Goal: Task Accomplishment & Management: Manage account settings

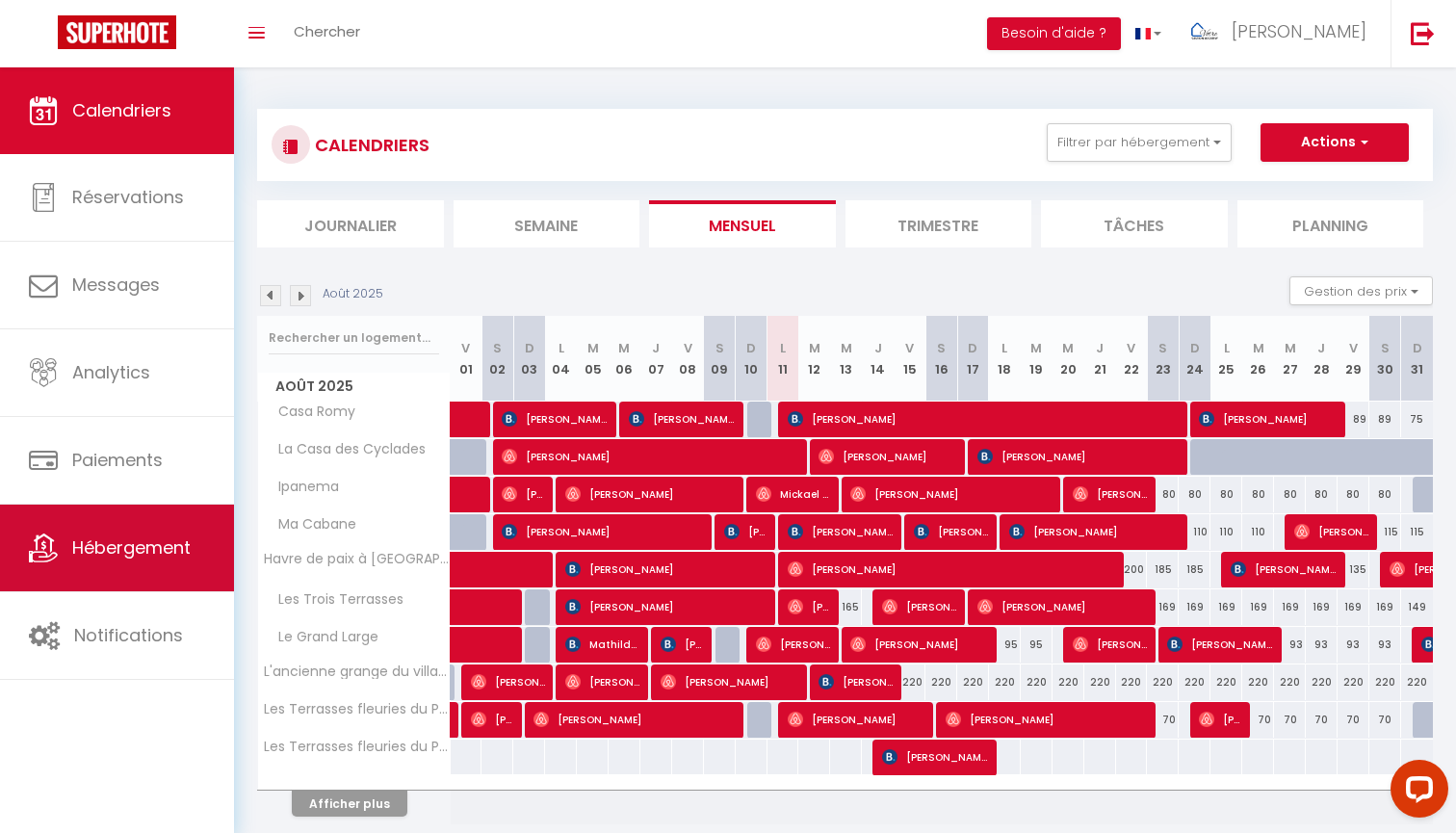
click at [116, 547] on span "Hébergement" at bounding box center [131, 547] width 119 height 24
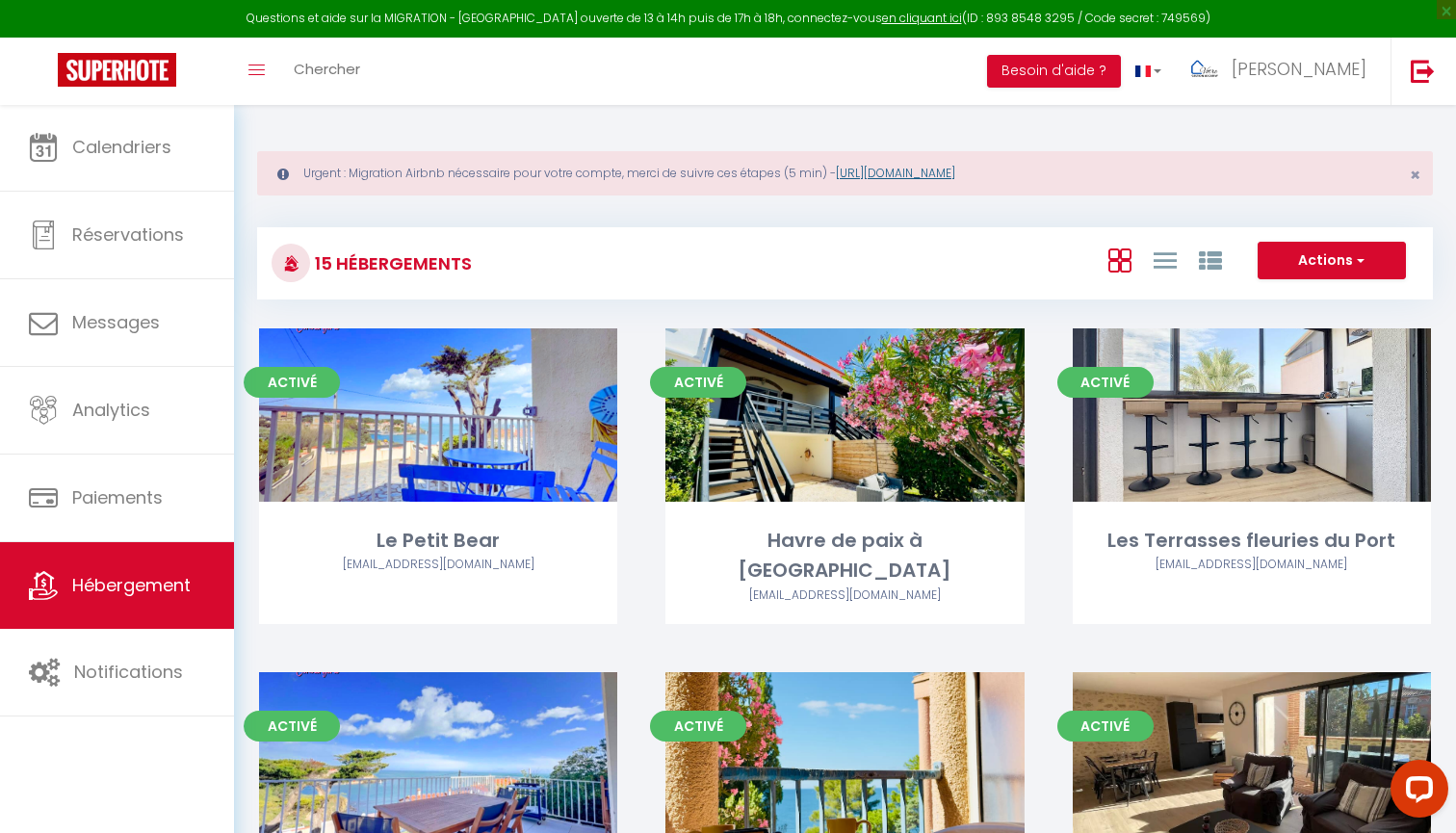
click at [900, 176] on link "[URL][DOMAIN_NAME]" at bounding box center [895, 173] width 120 height 16
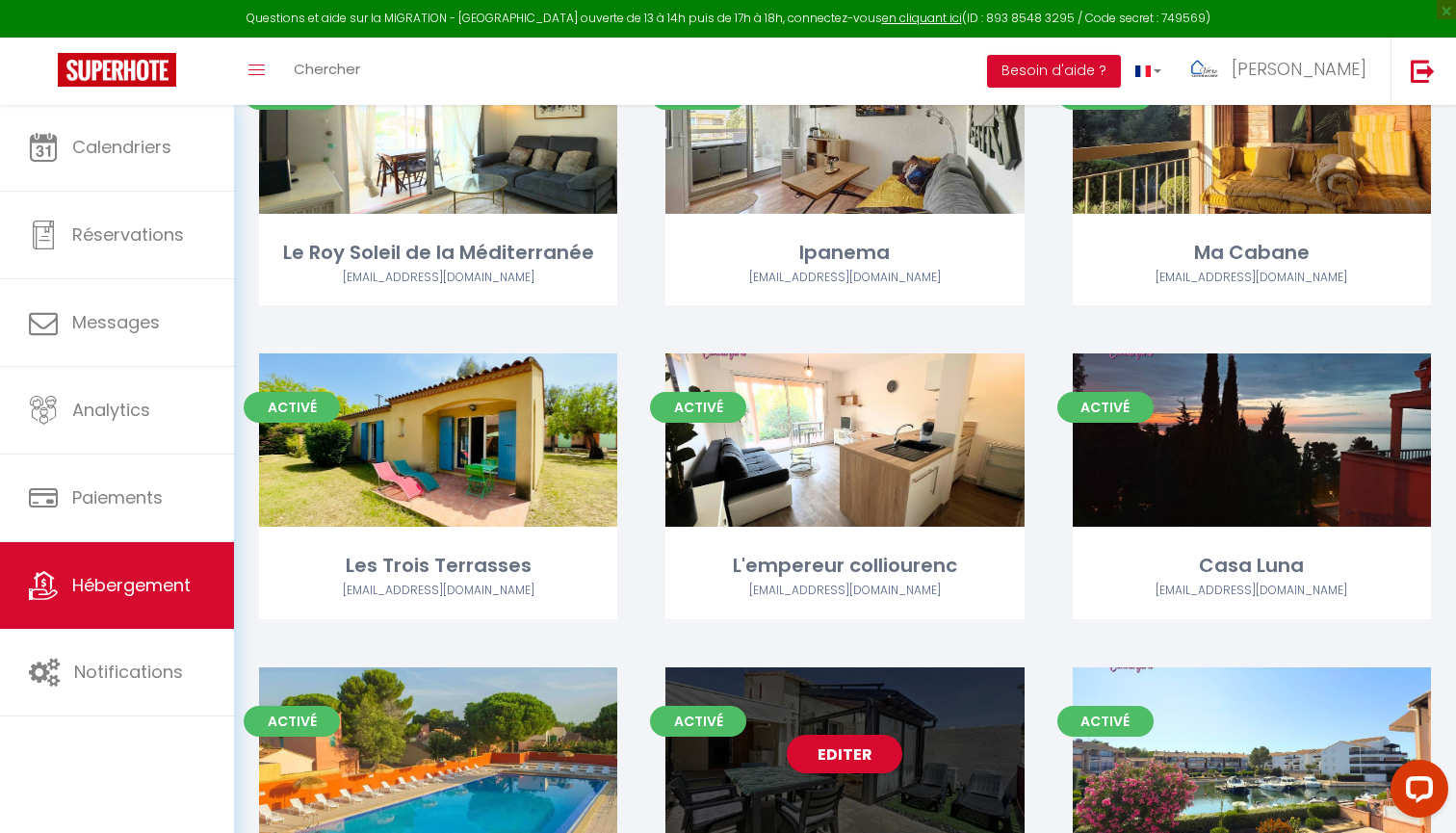
scroll to position [949, 0]
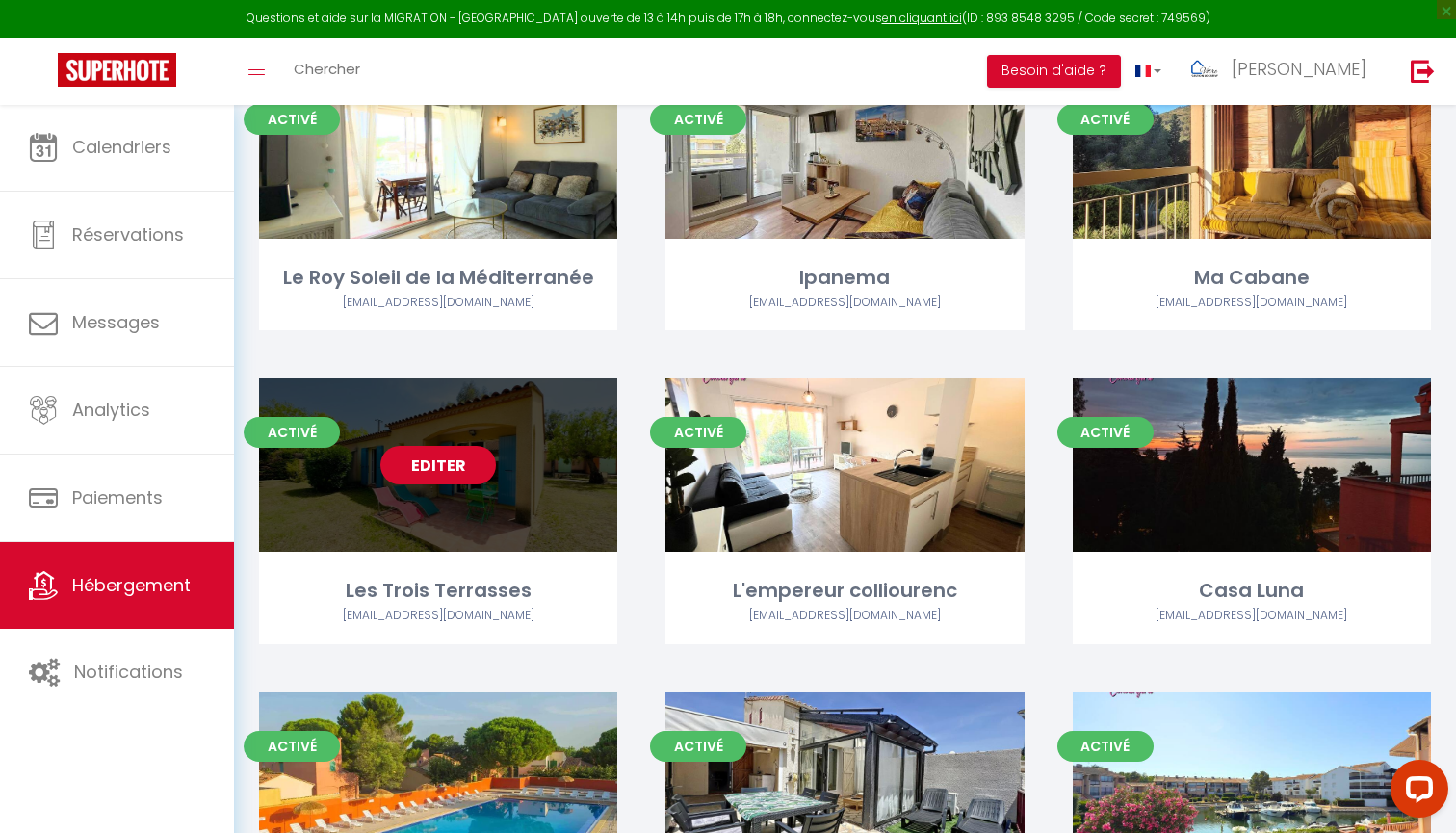
click at [443, 446] on link "Editer" at bounding box center [438, 465] width 116 height 39
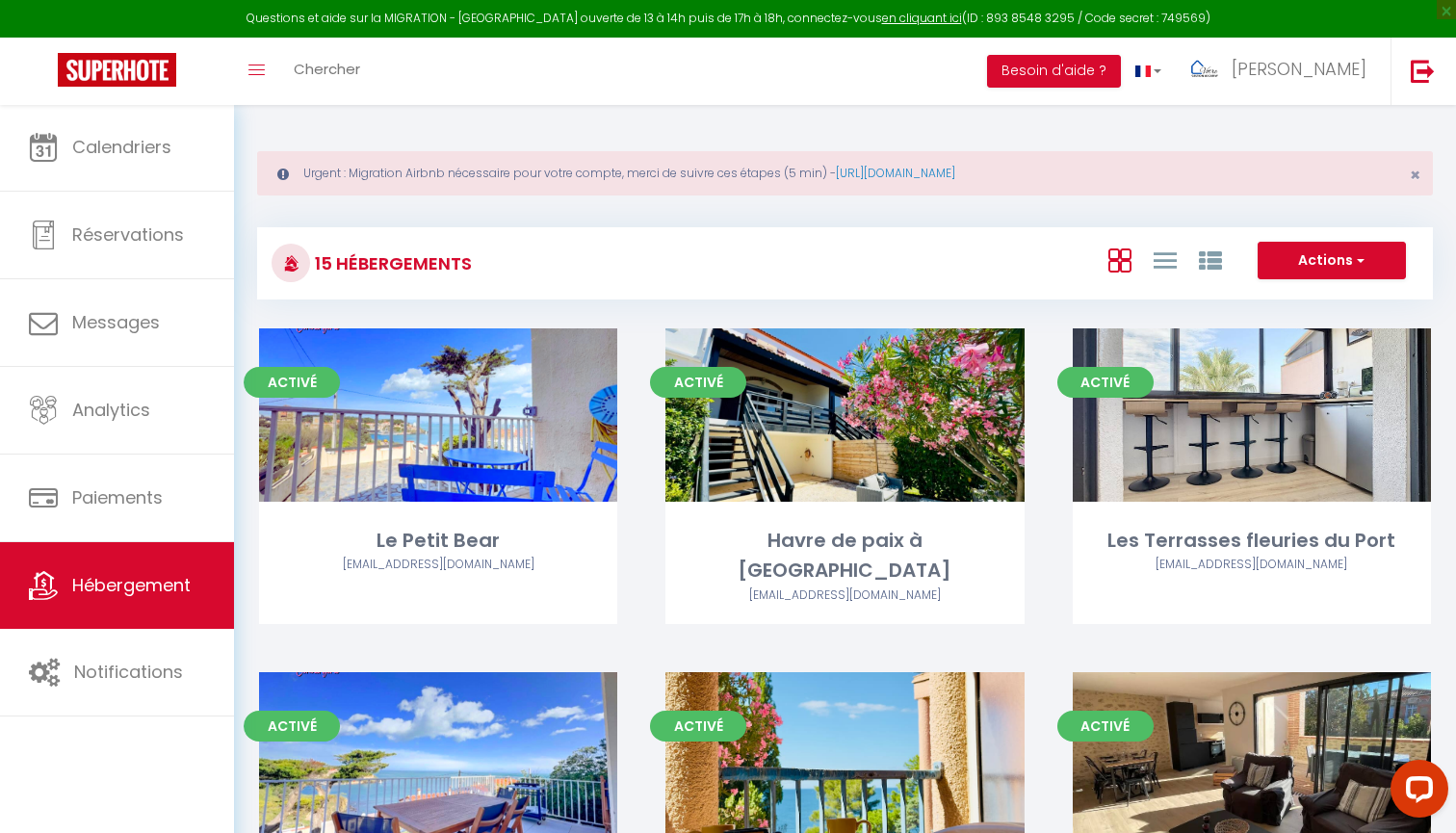
select select "3"
select select "2"
select select "1"
select select
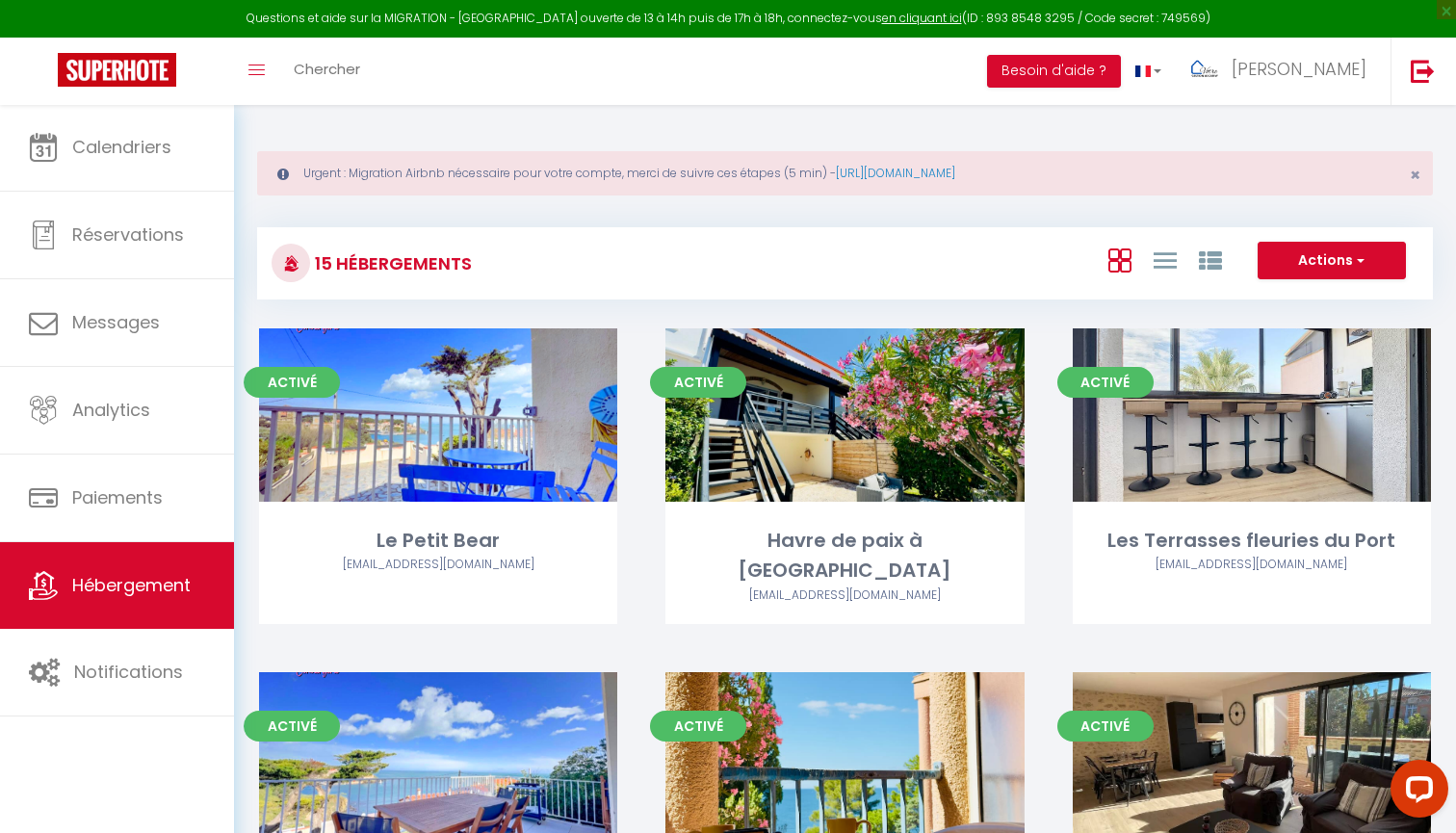
select select "28"
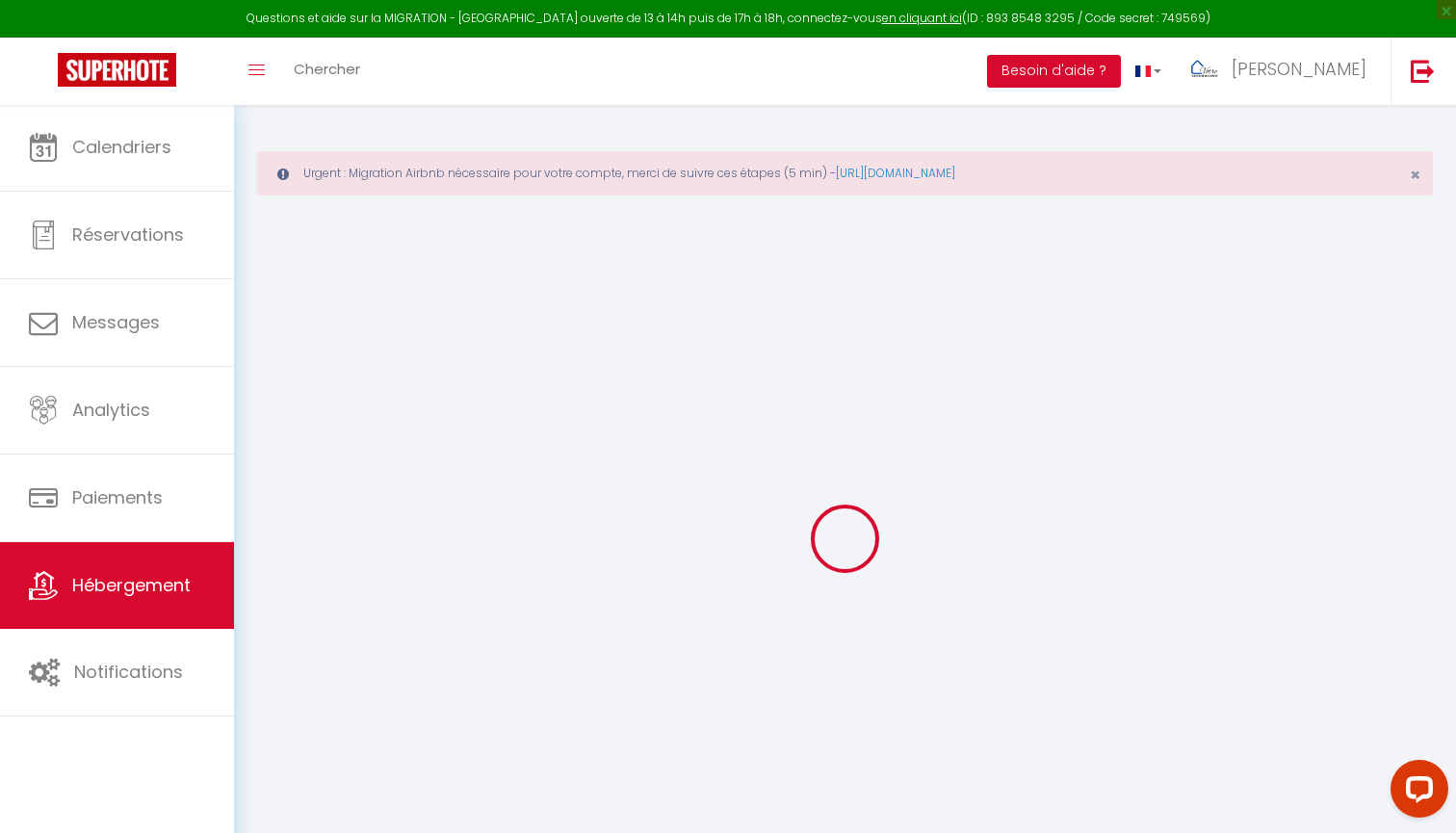
select select
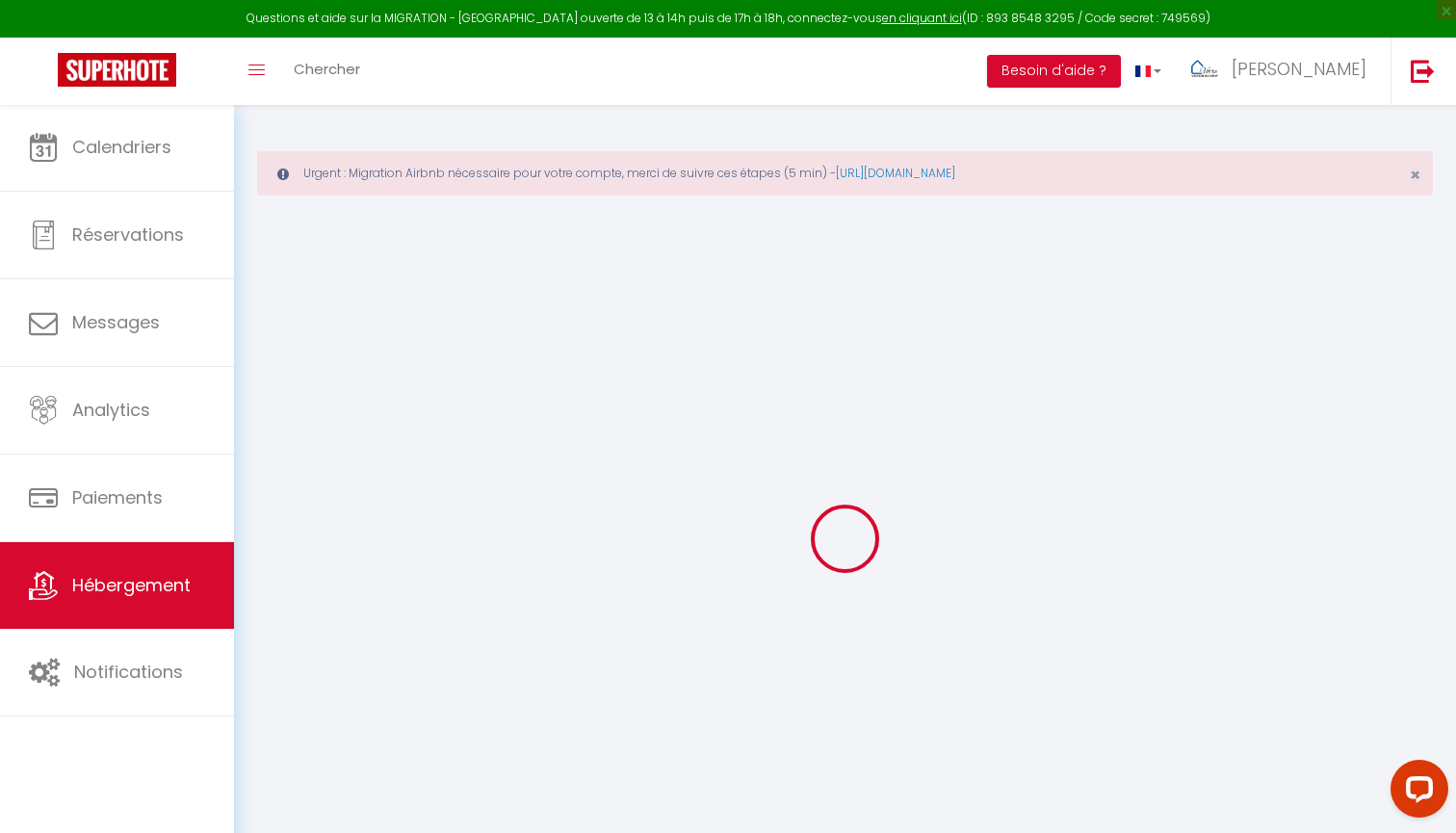
select select
checkbox input "false"
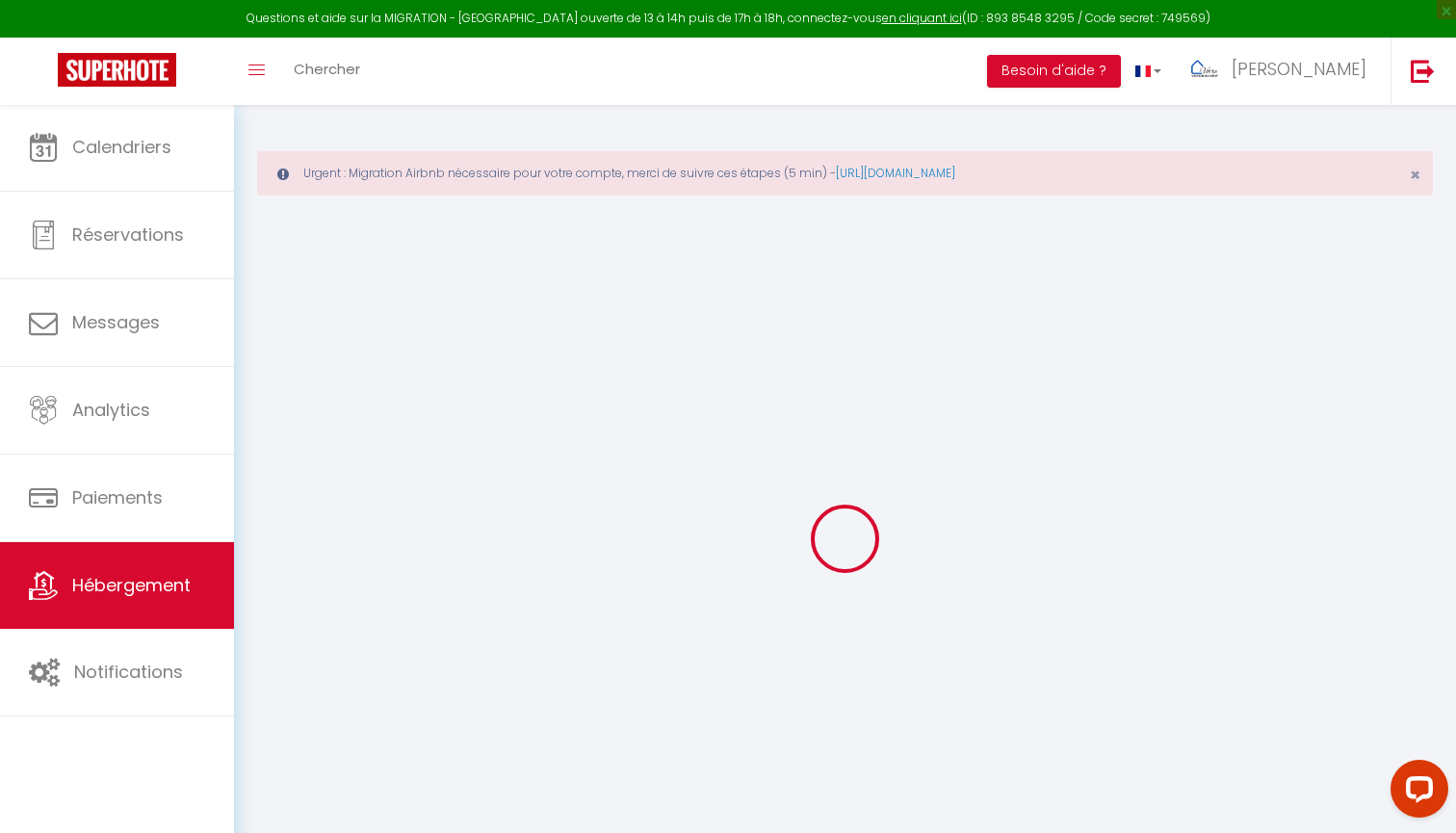
select select
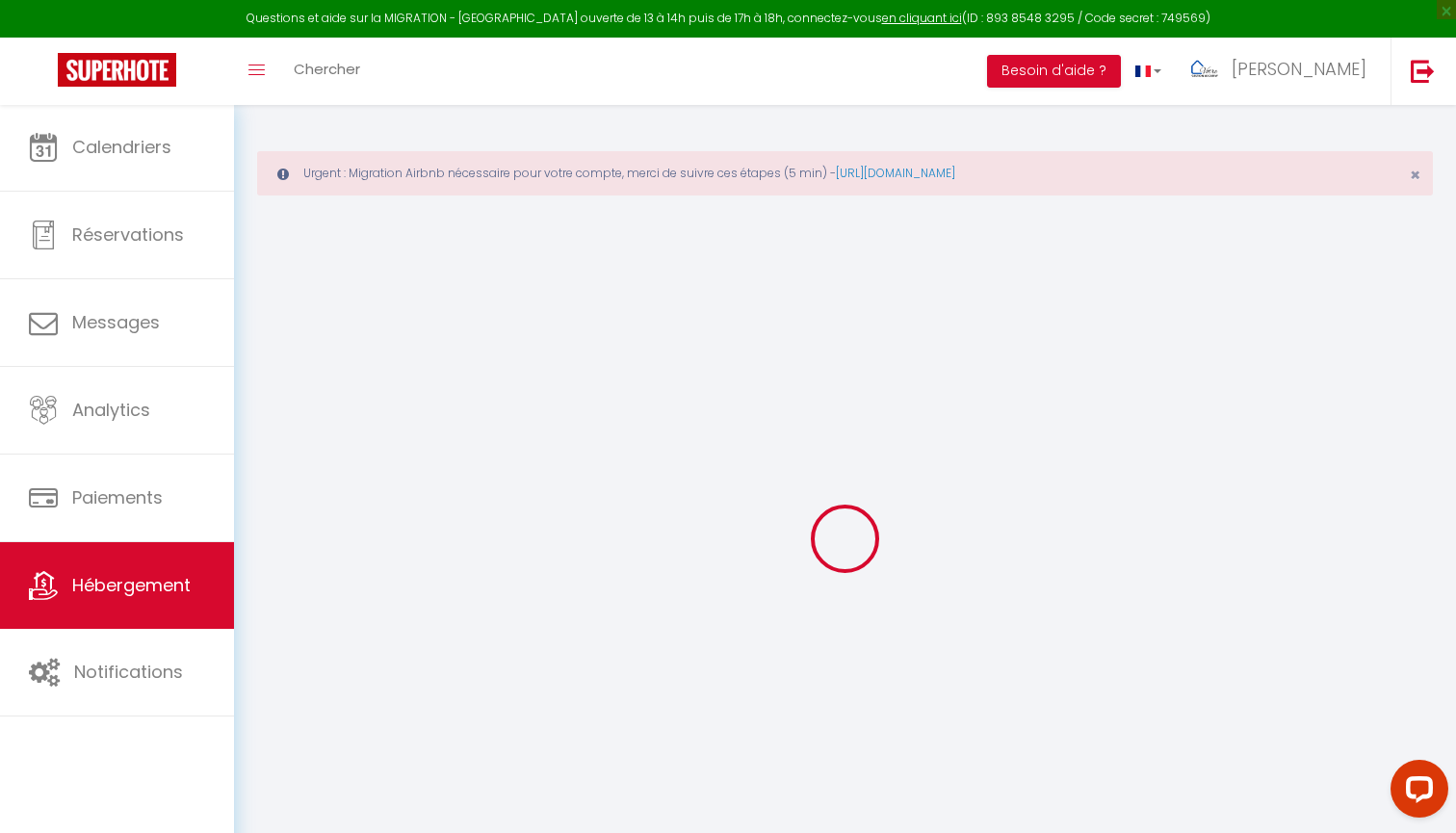
select select
checkbox input "false"
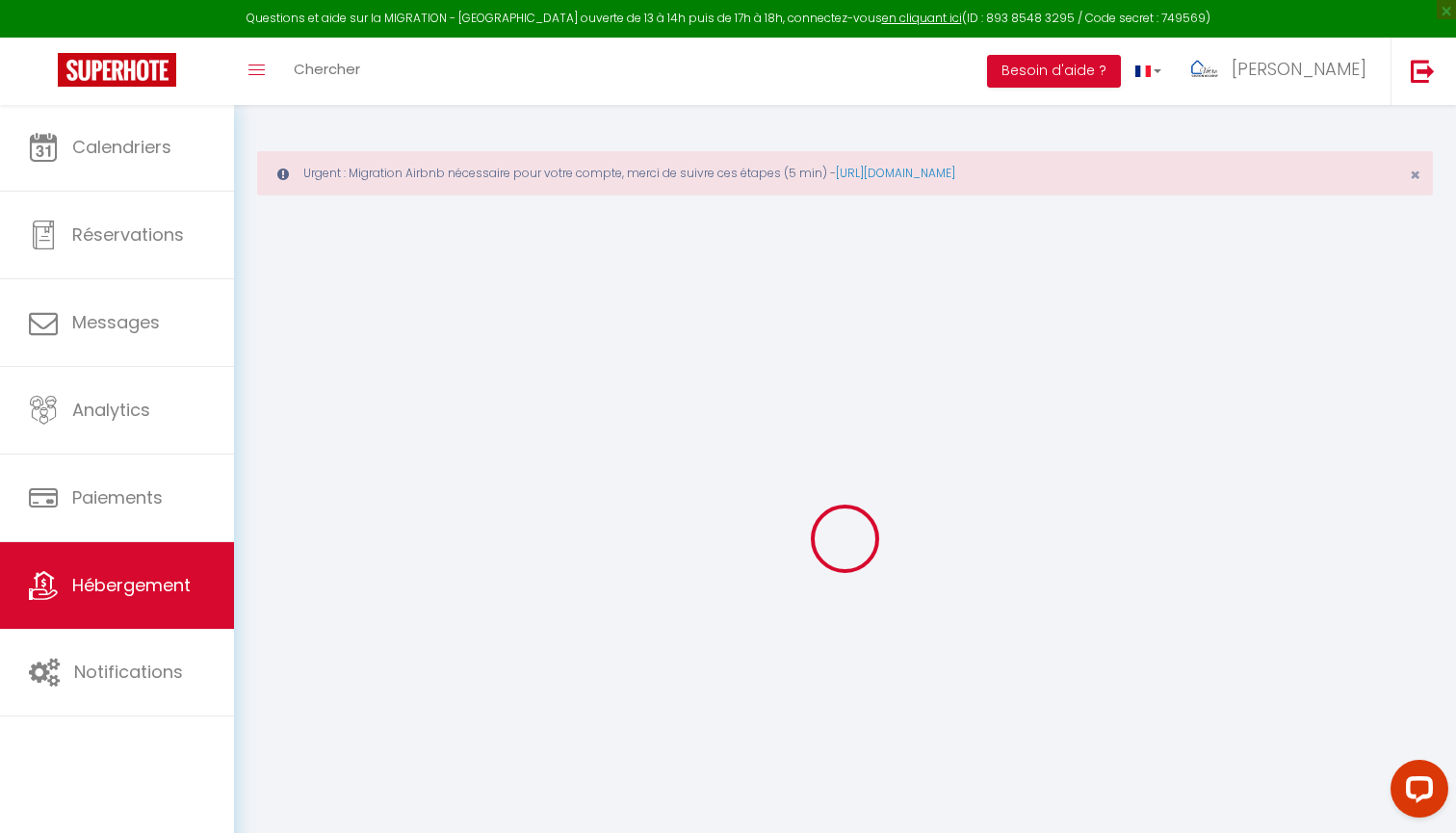
checkbox input "false"
select select
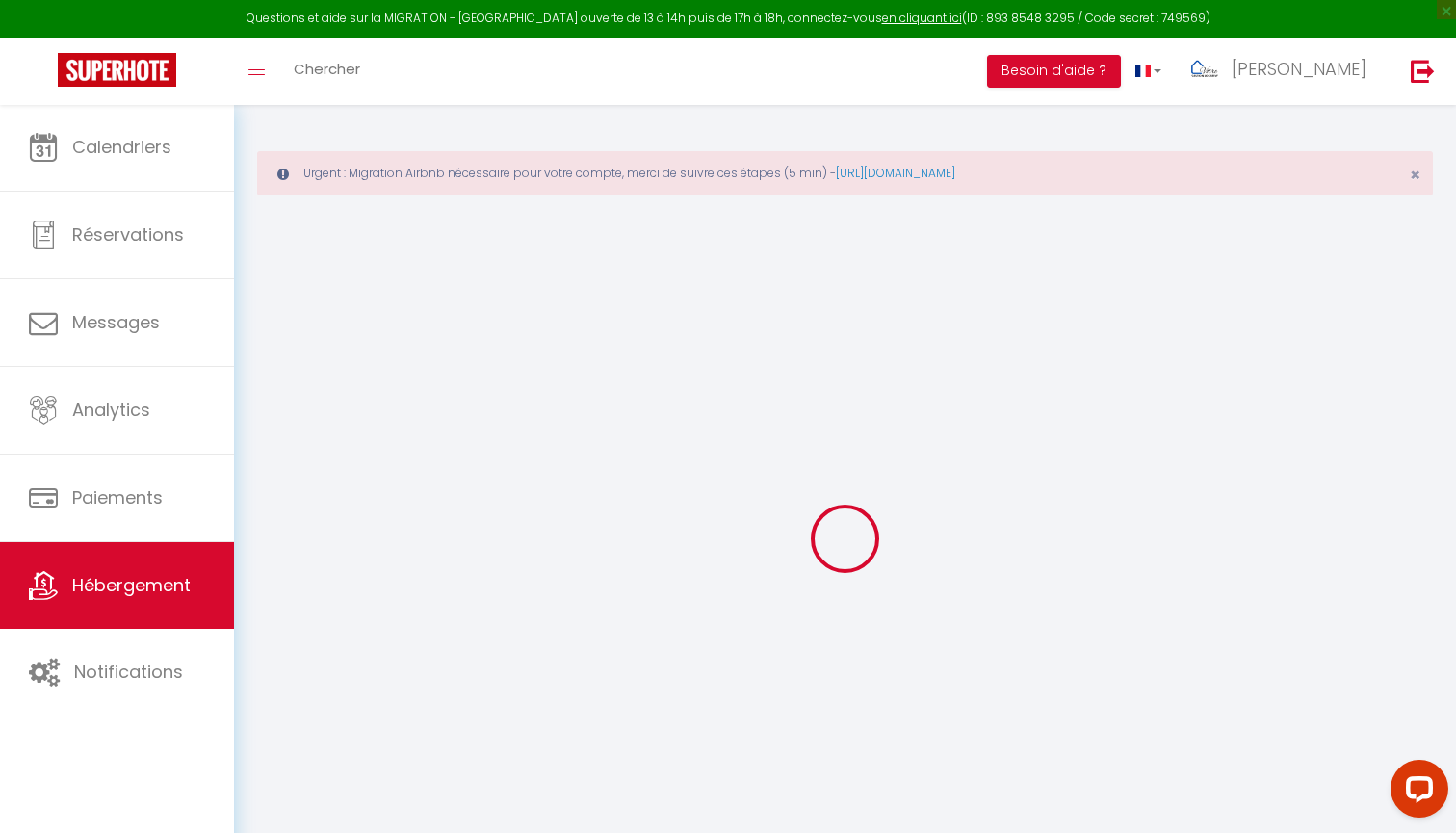
select select
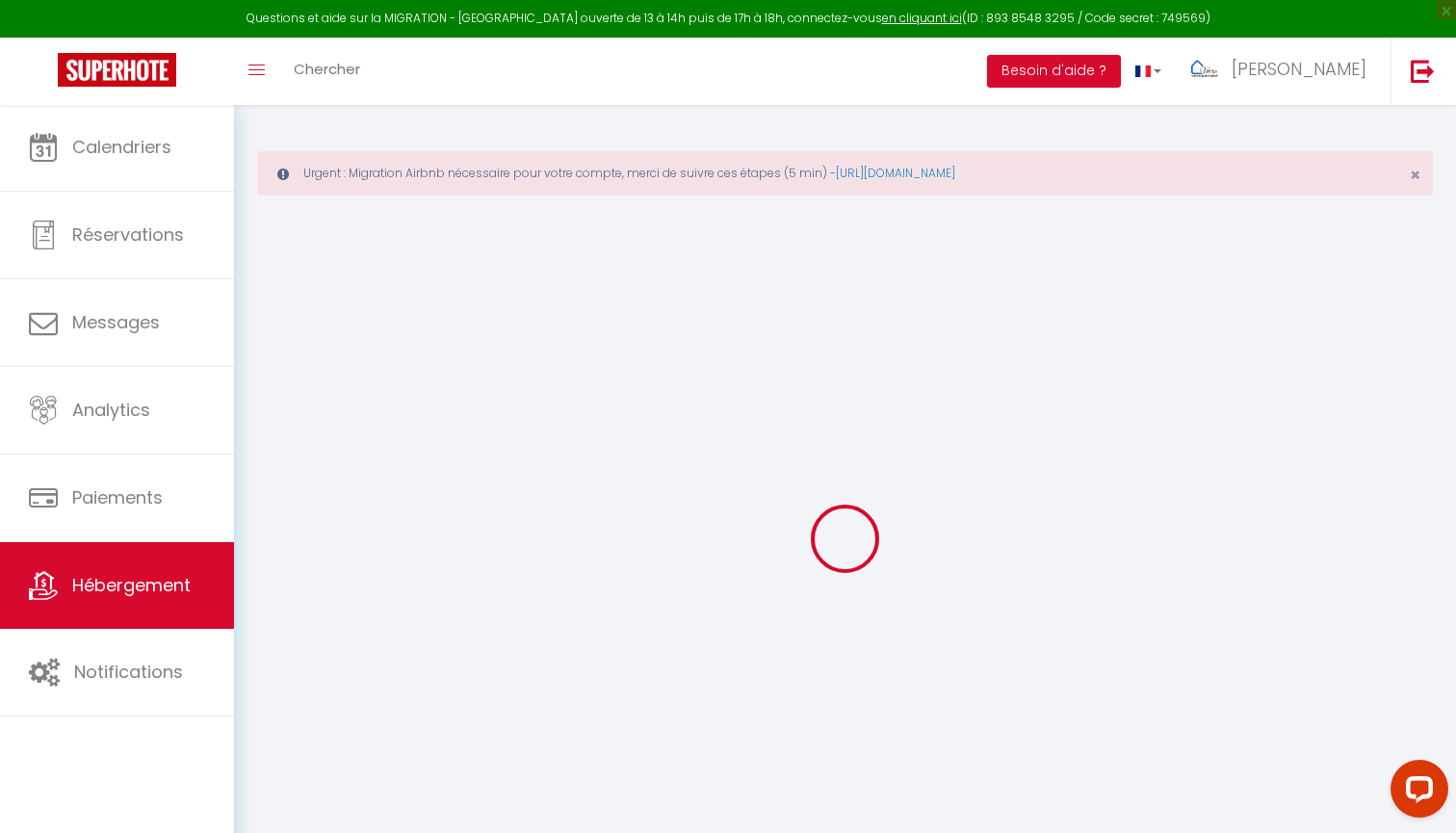
checkbox input "false"
select select
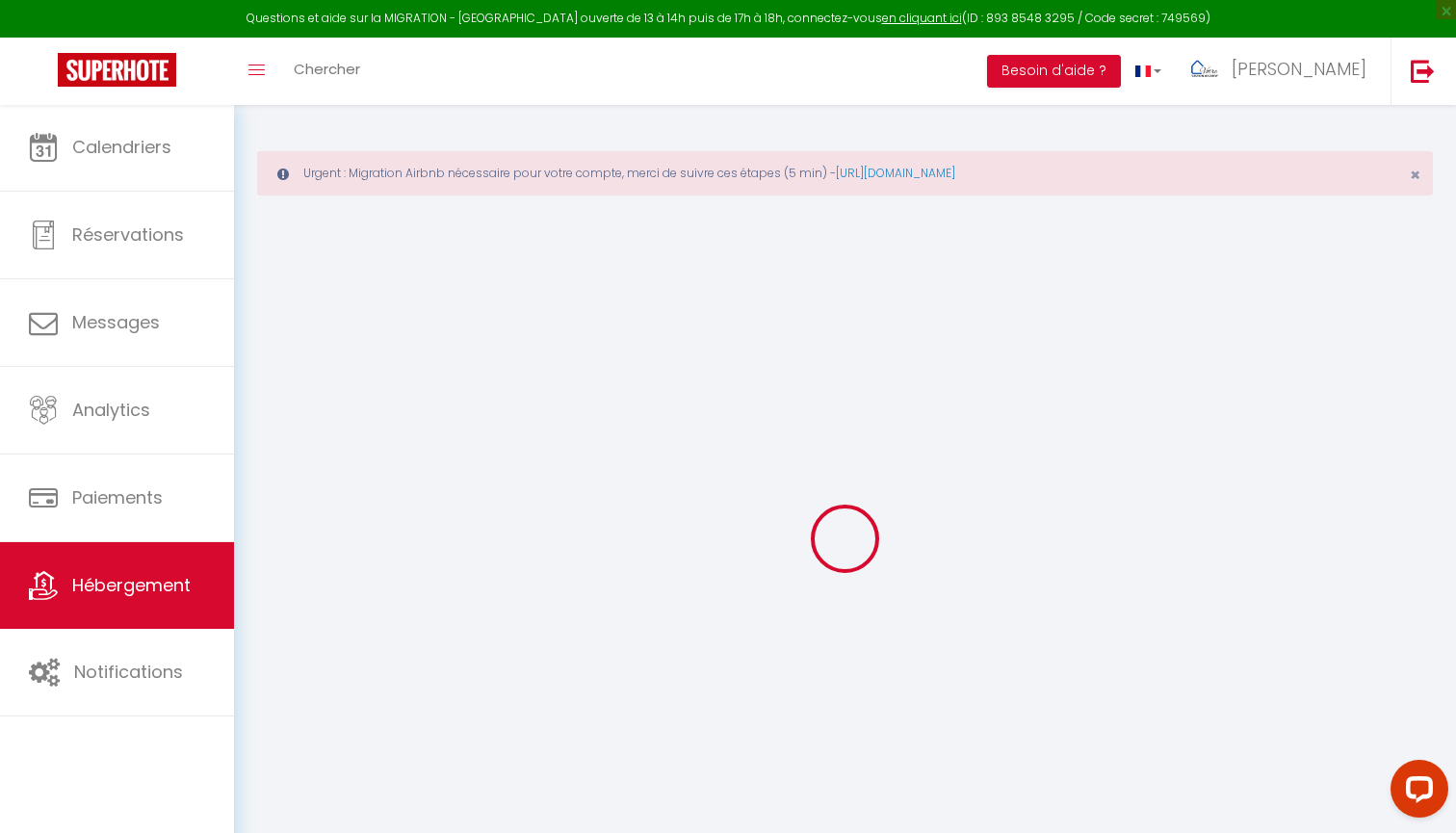
select select
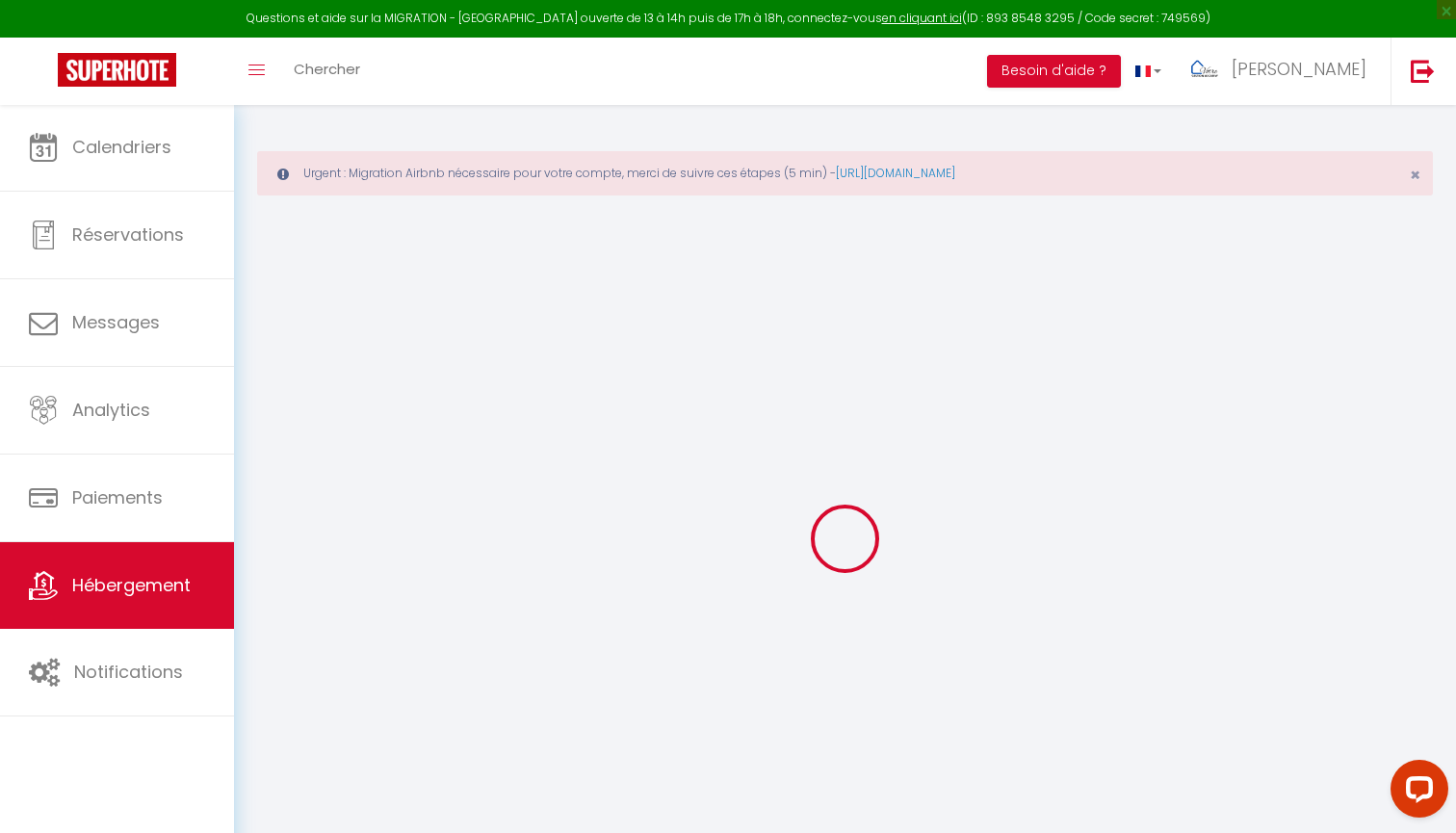
select select
checkbox input "false"
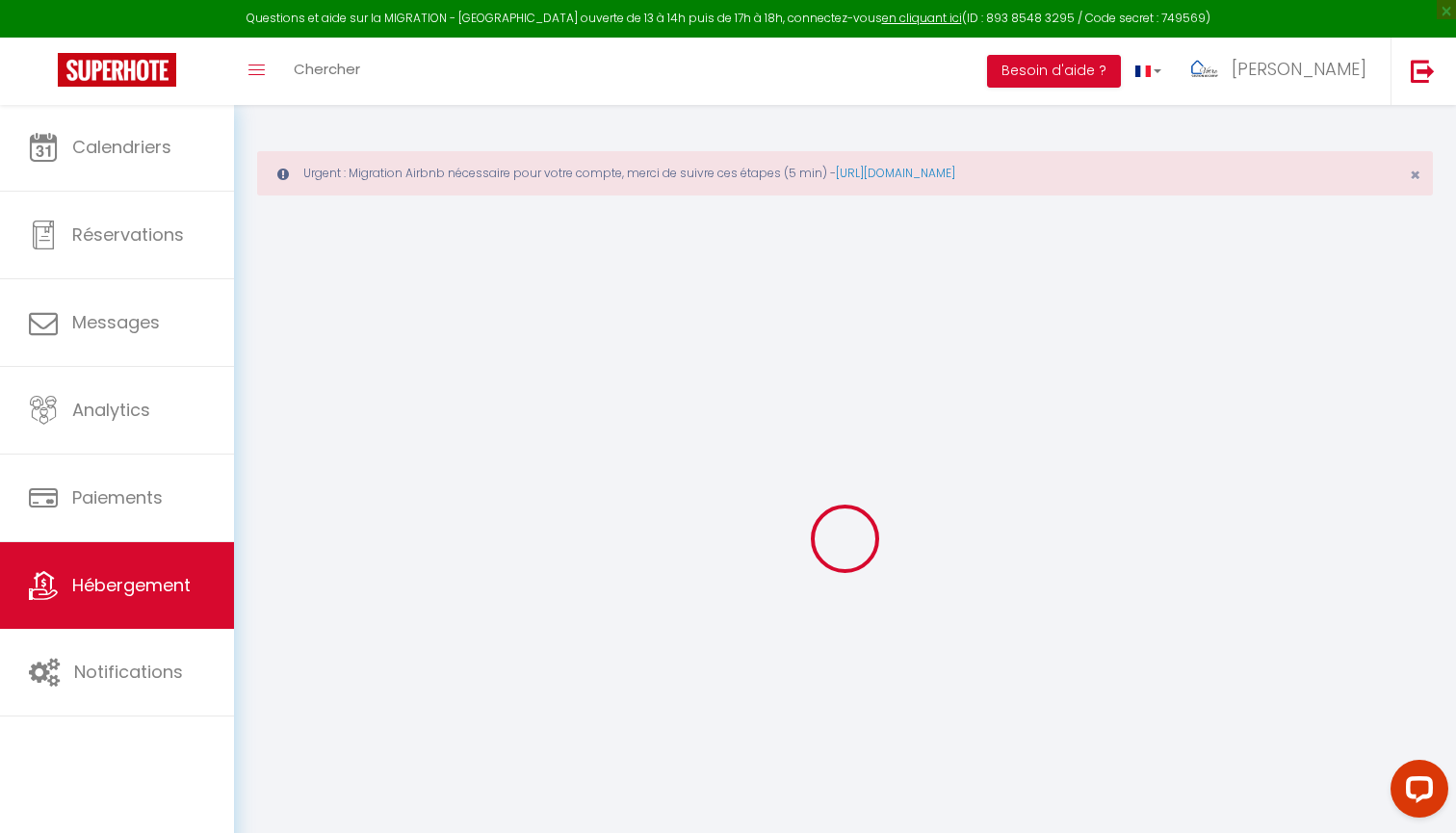
checkbox input "false"
select select
type input "Les Trois Terrasses"
type input "Celine & [PERSON_NAME]"
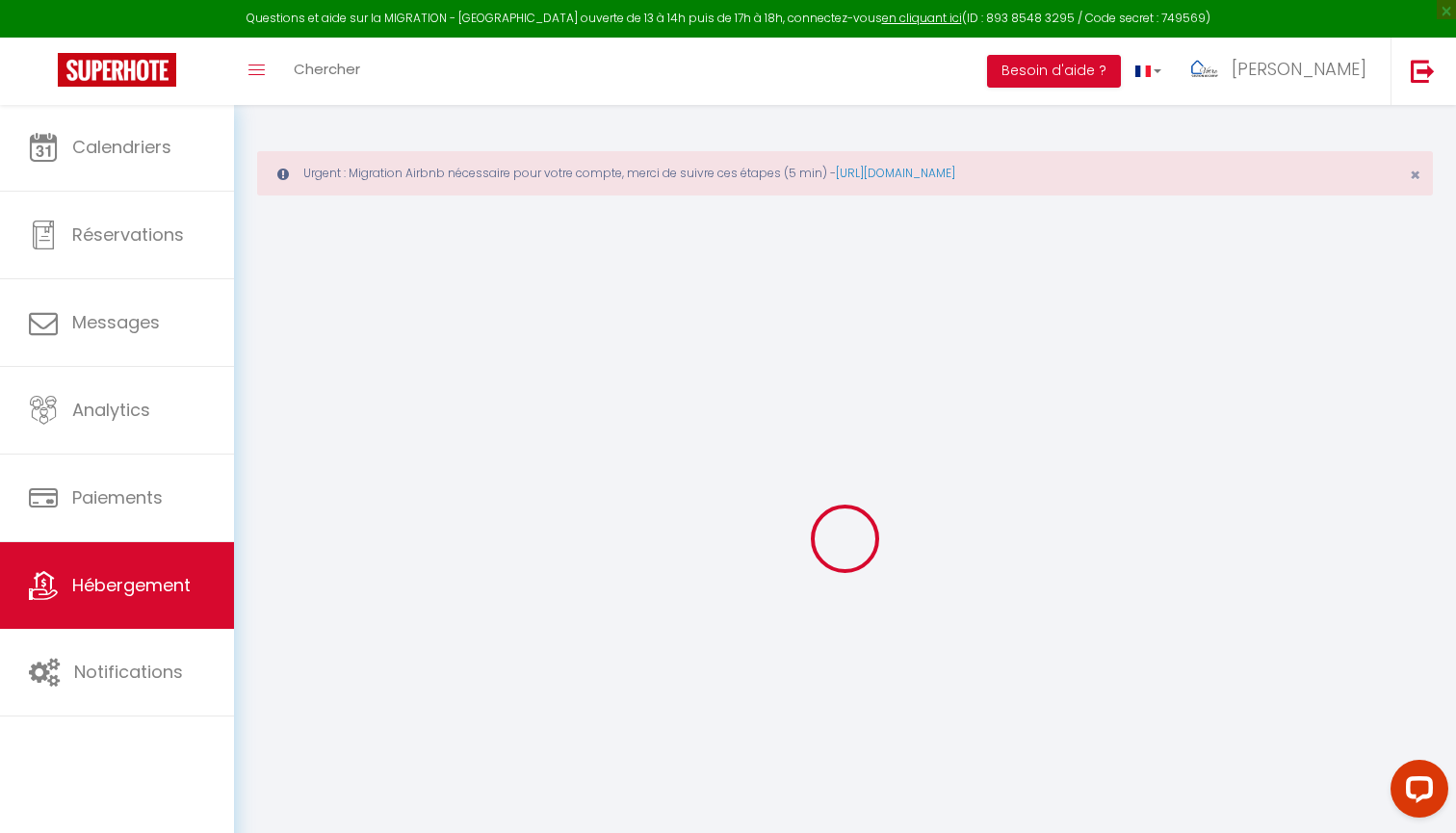
type input "SERAFINI & JUHE"
select select "houses"
select select "6"
select select "2"
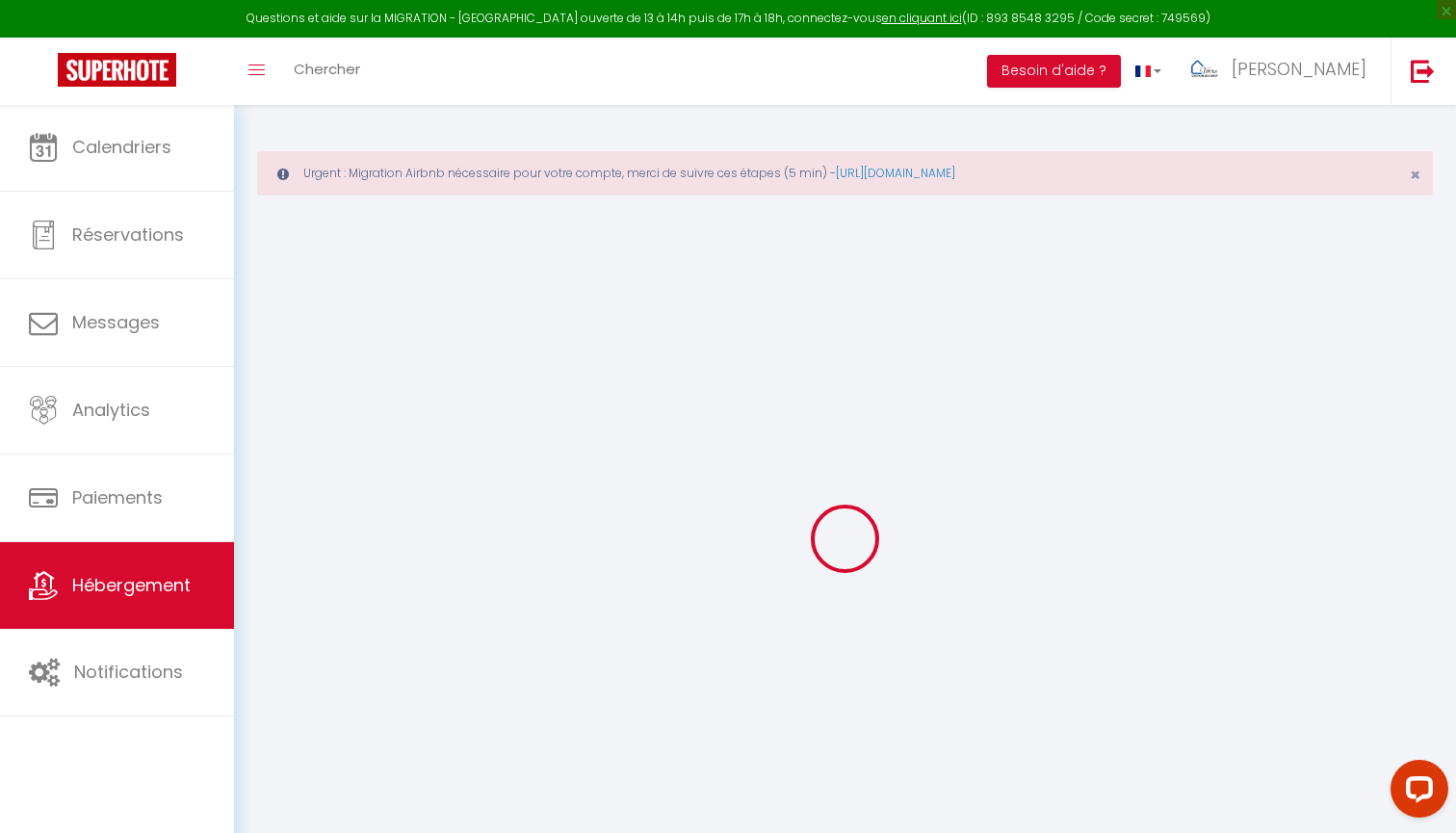
type input "65"
type input "90"
type input "7"
type input "1100"
select select
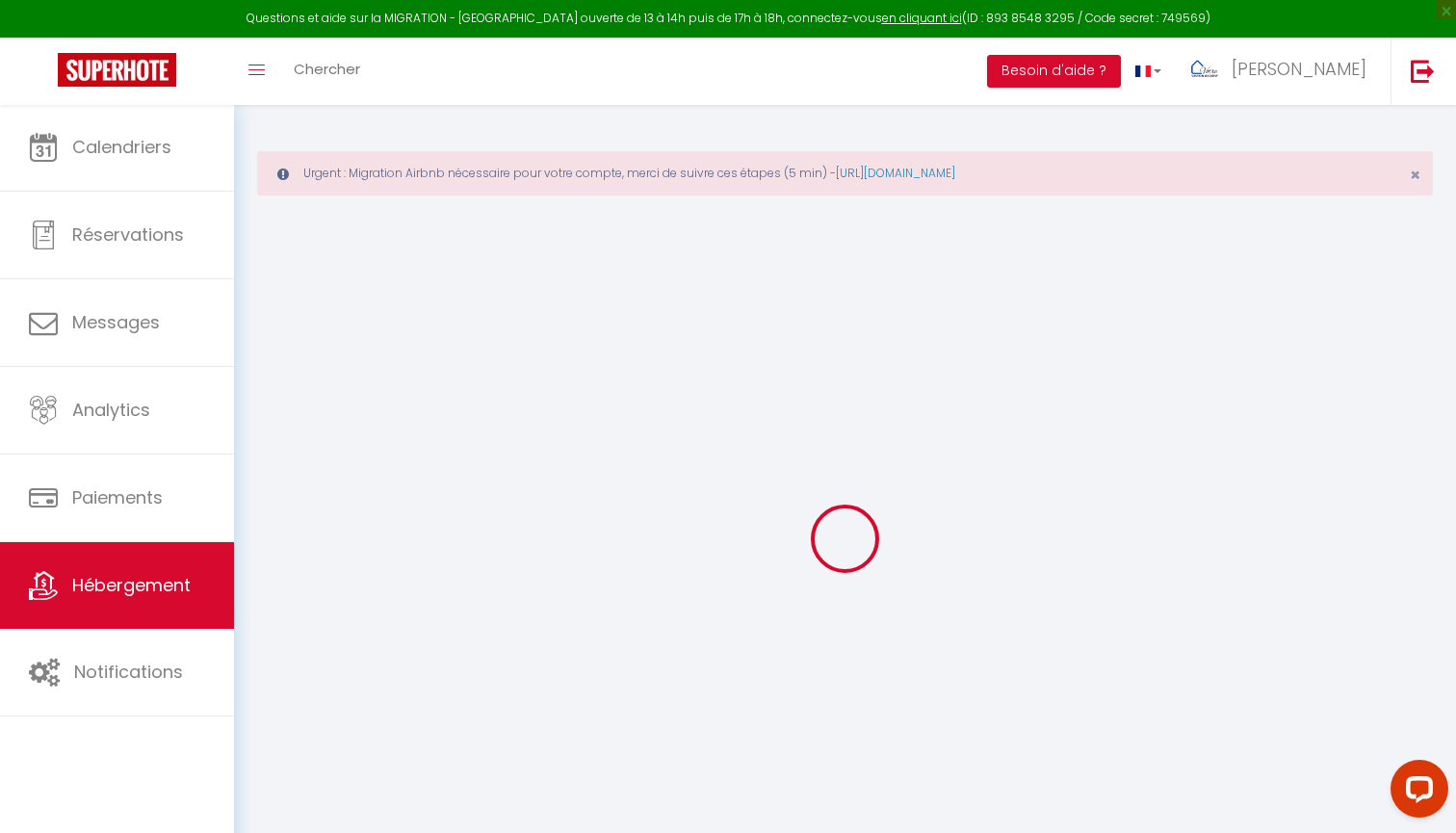
select select
type input "Chemin de Negue Bous"
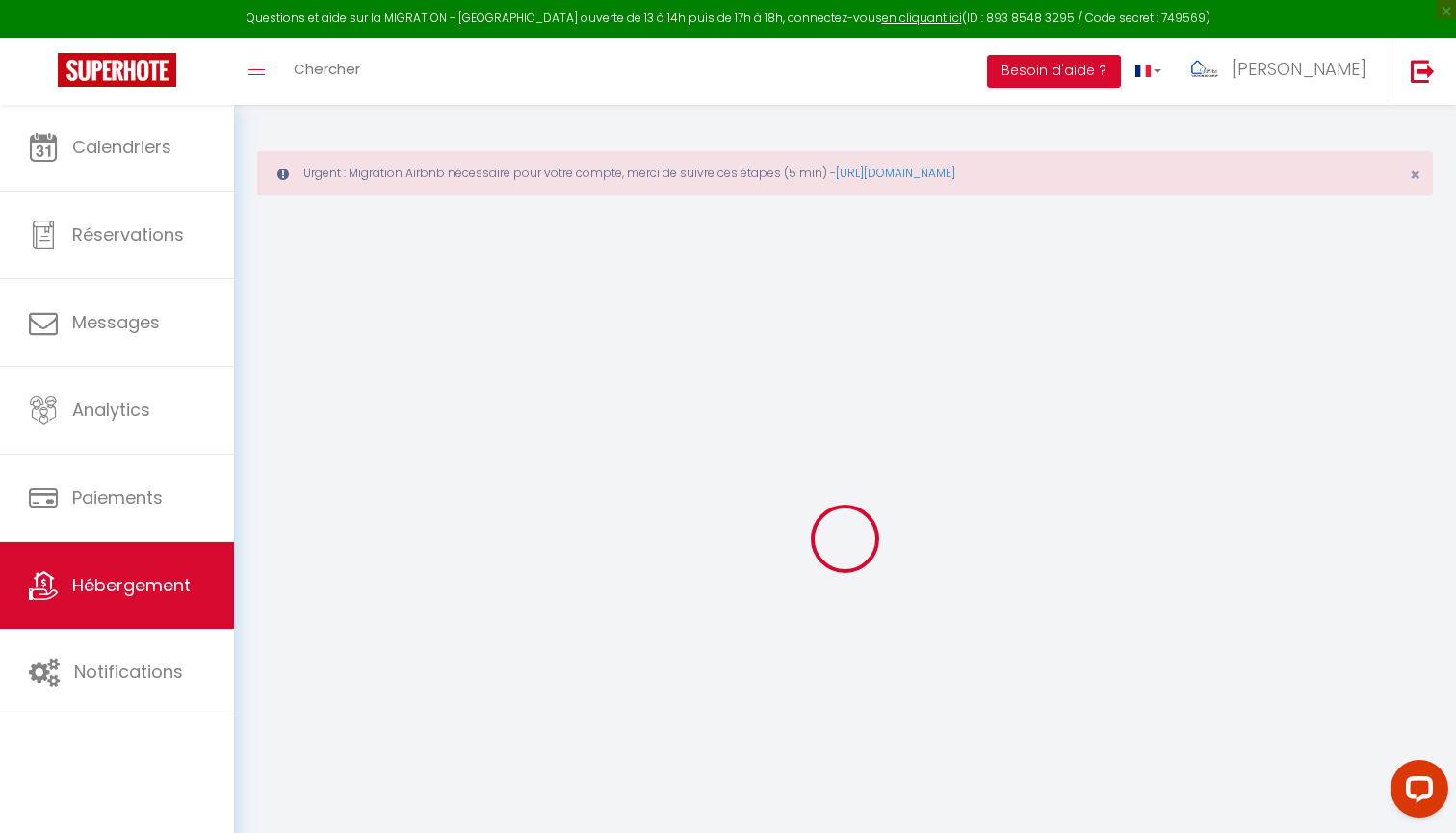
type input "66700"
type input "[GEOGRAPHIC_DATA]"
type input "[EMAIL_ADDRESS][DOMAIN_NAME]"
select select
checkbox input "true"
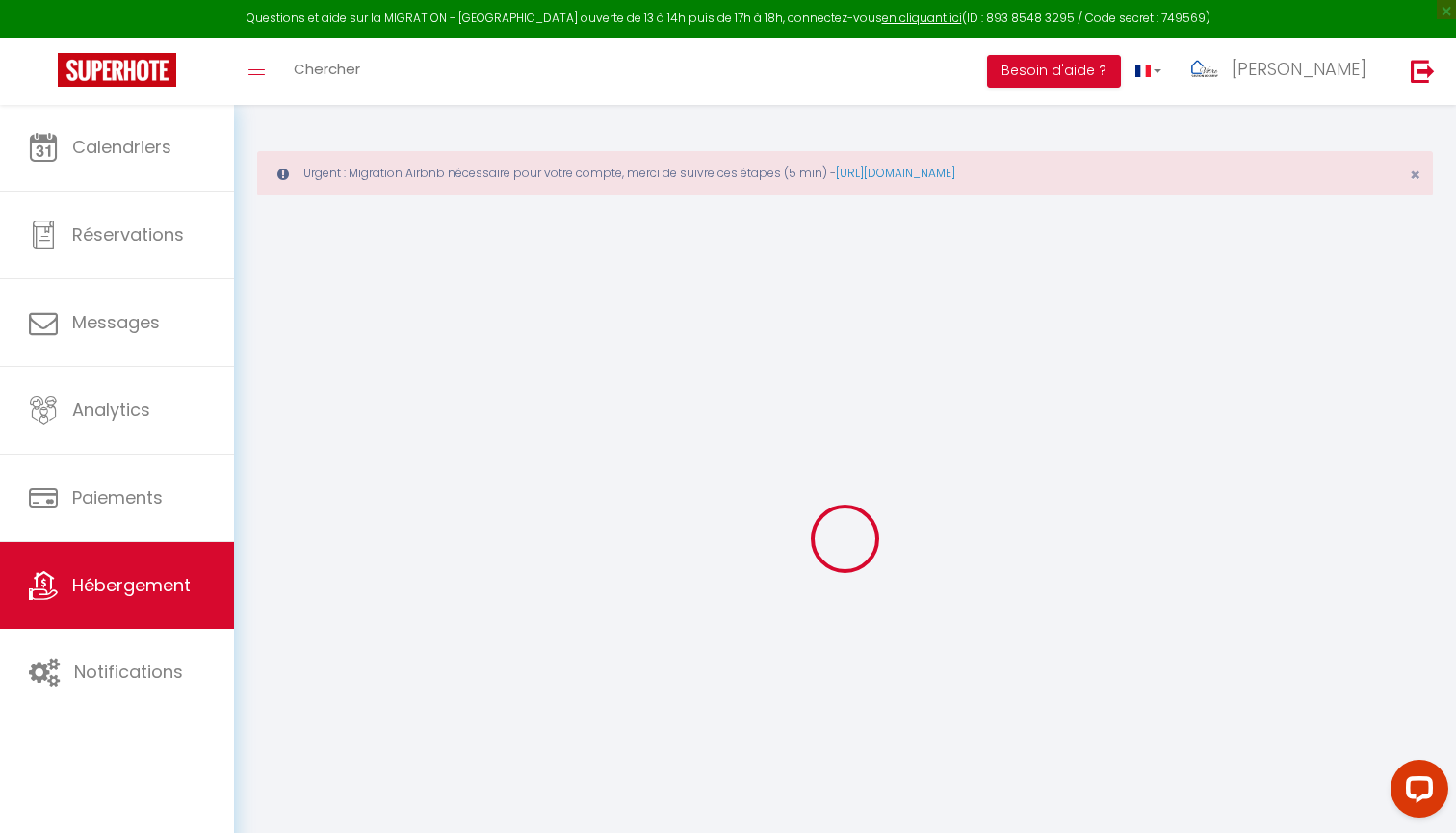
checkbox input "false"
radio input "true"
type input "0"
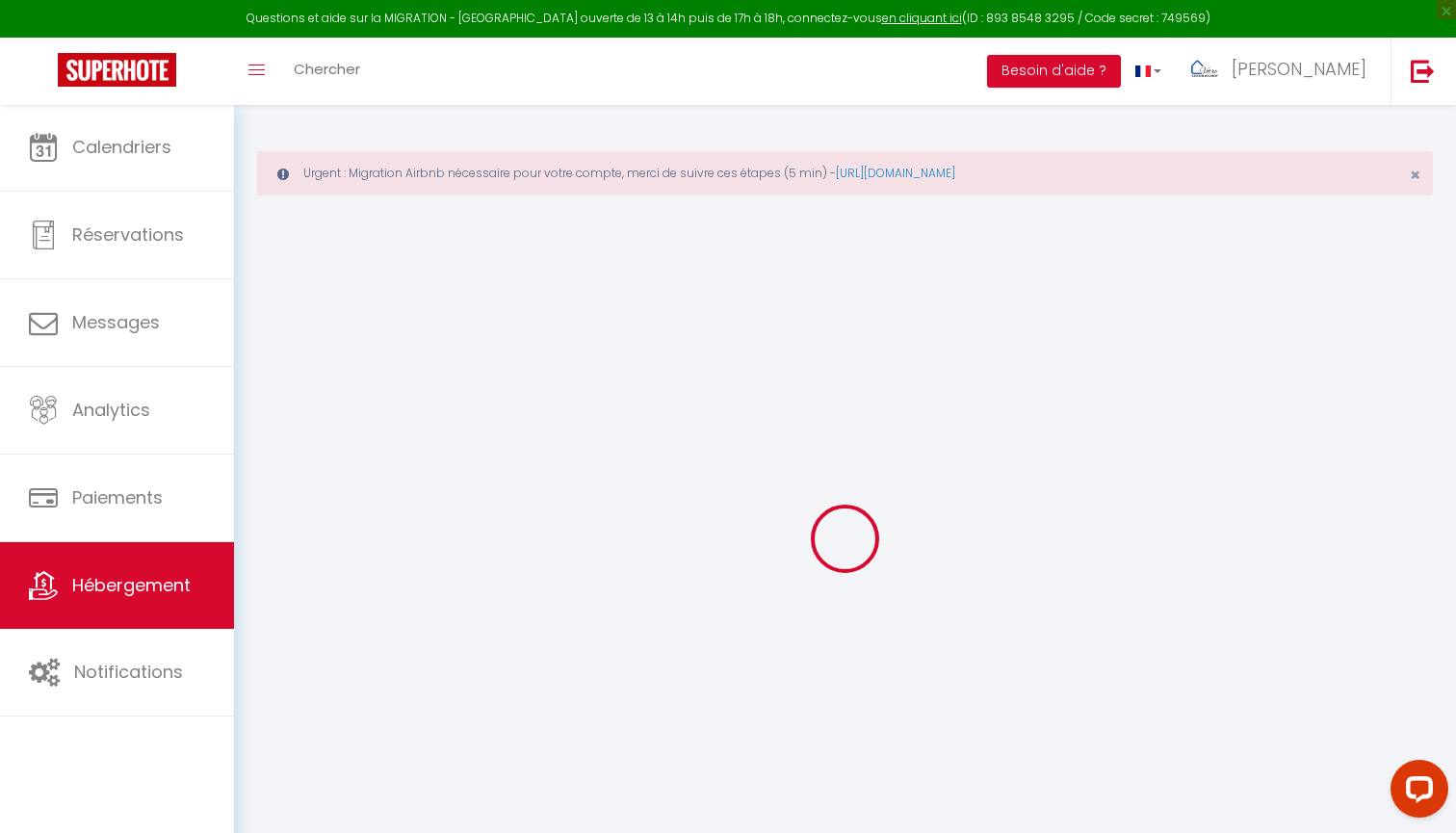
type input "0"
select select
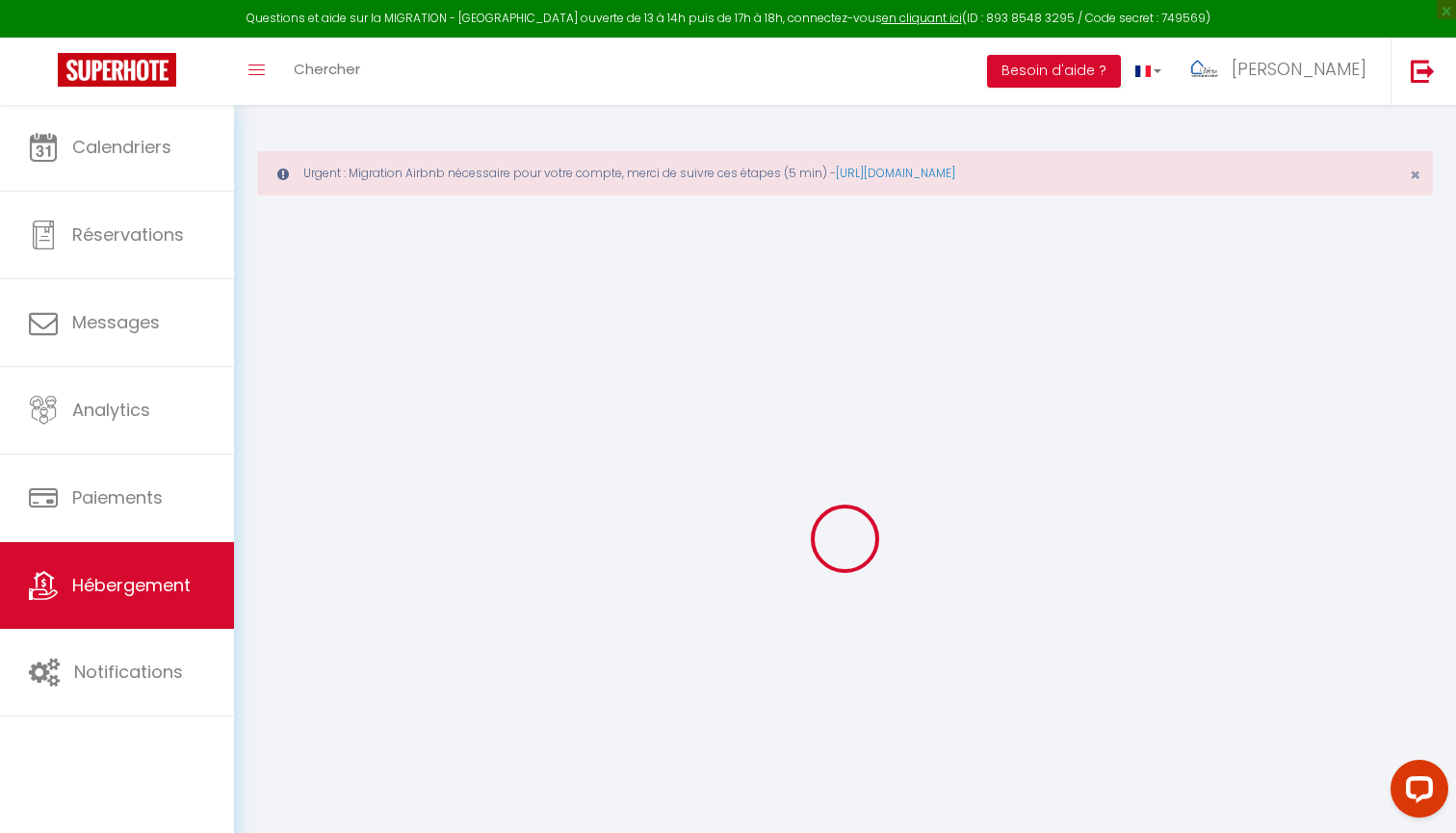
select select
checkbox input "true"
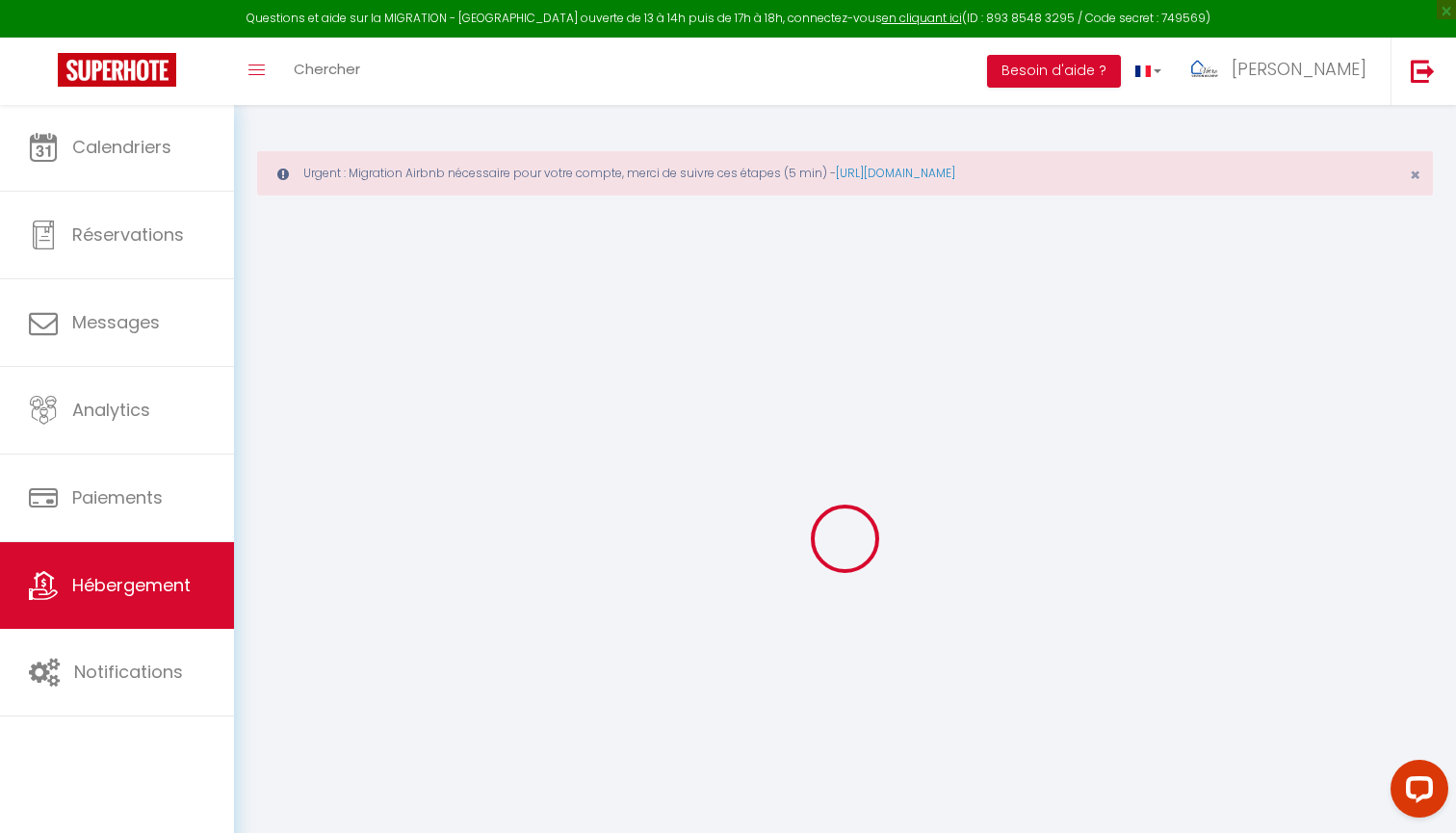
checkbox input "false"
select select
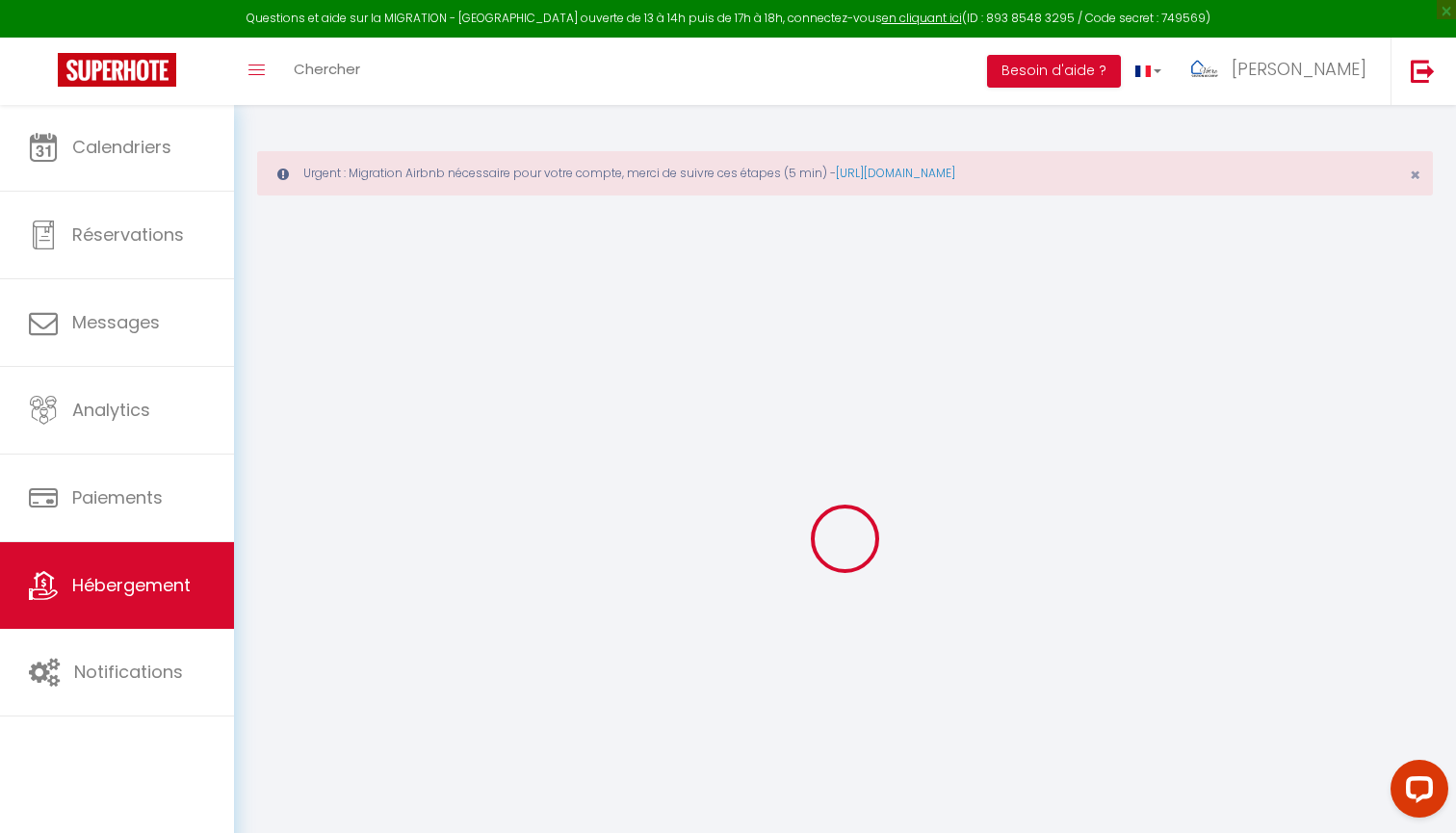
select select
checkbox input "true"
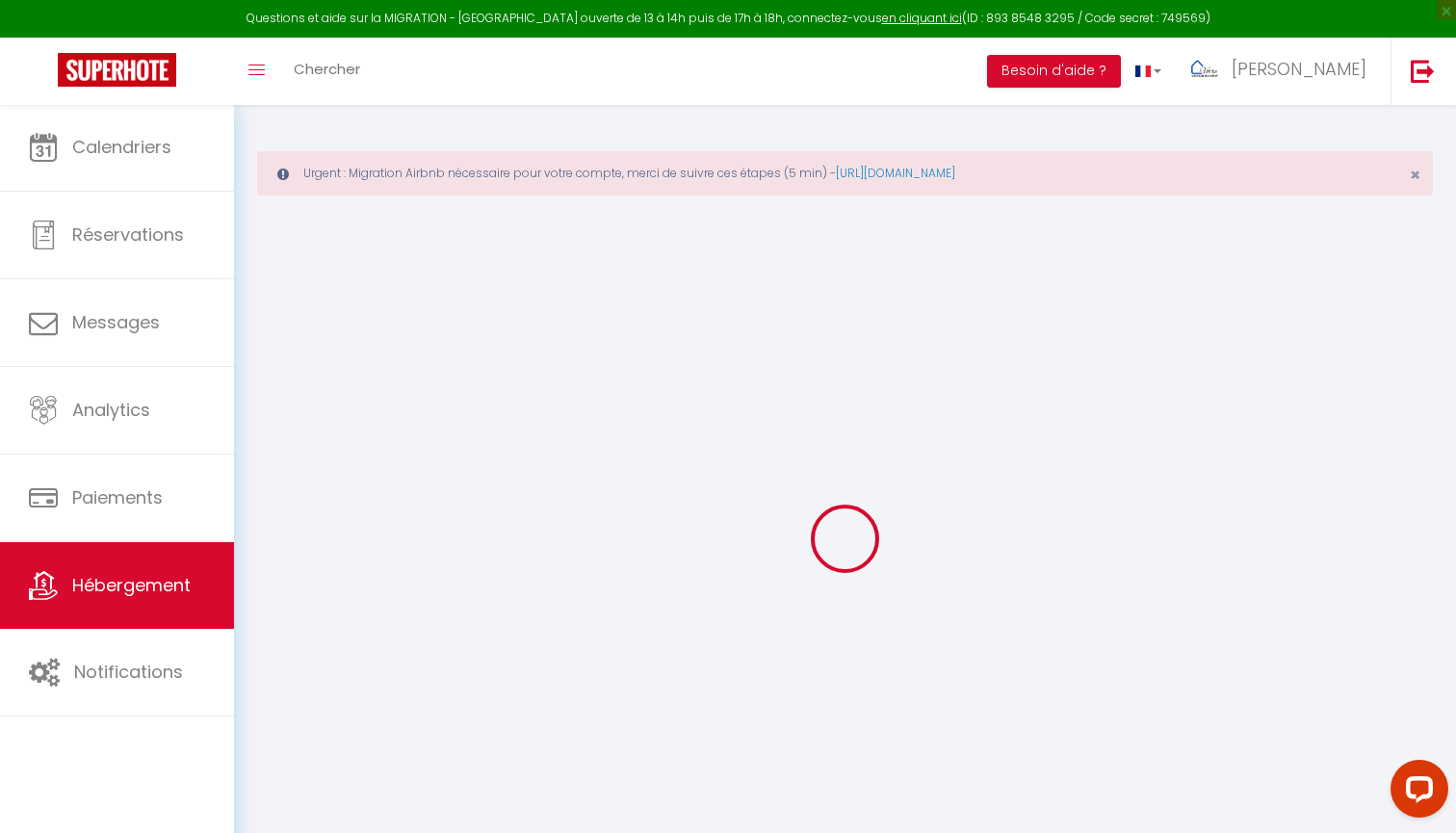
checkbox input "false"
select select
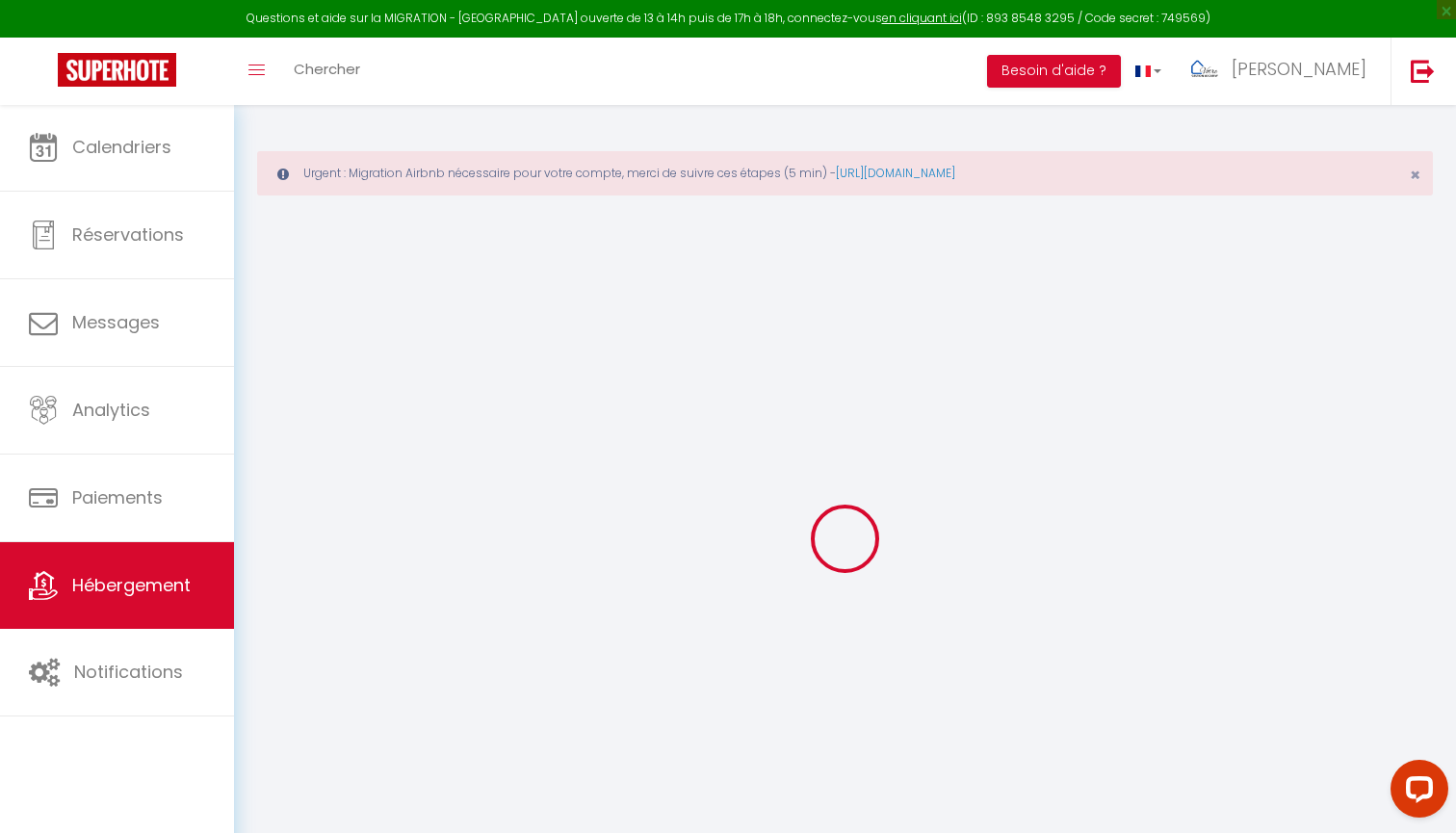
select select
checkbox input "true"
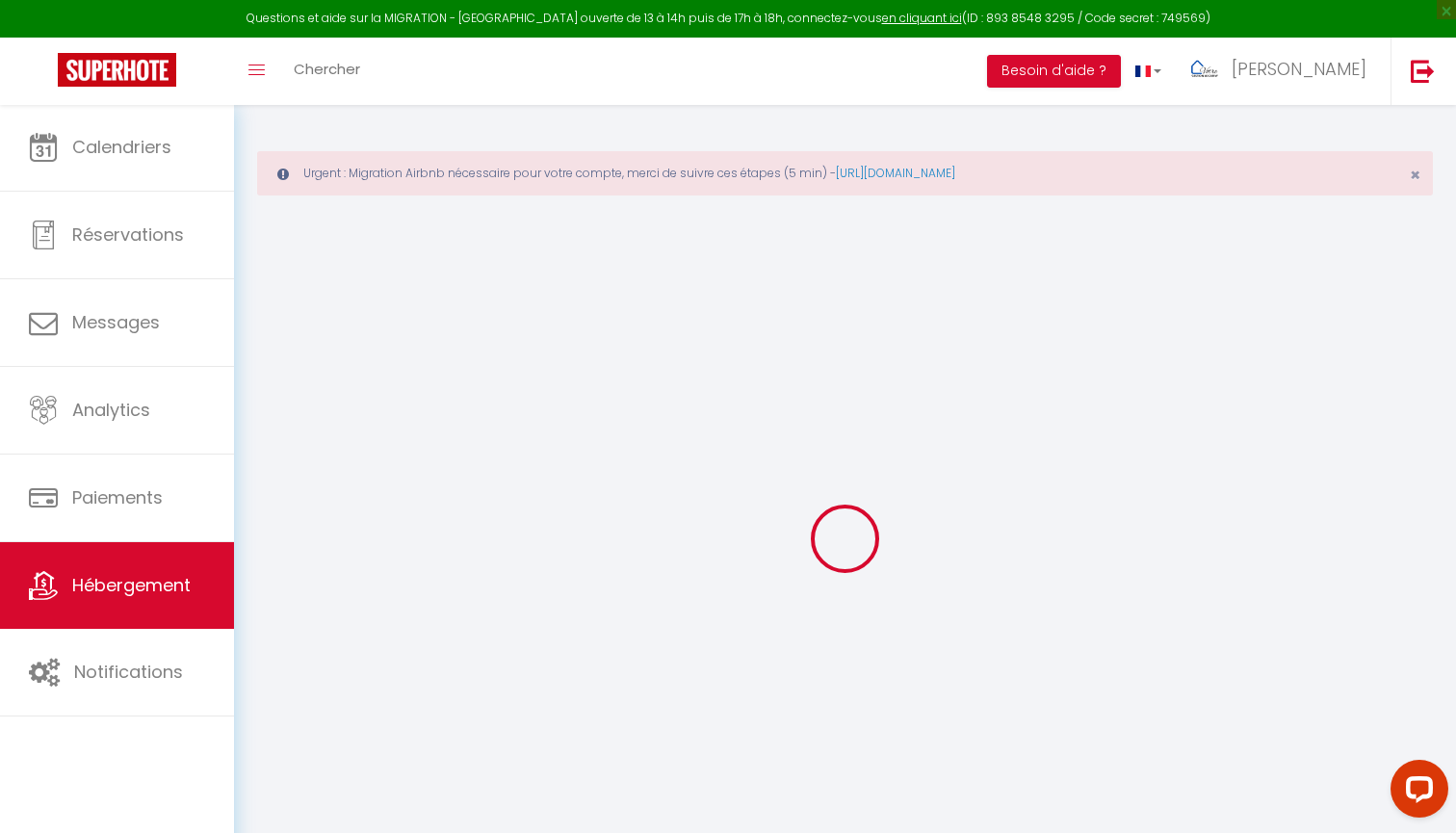
checkbox input "false"
select select
checkbox input "true"
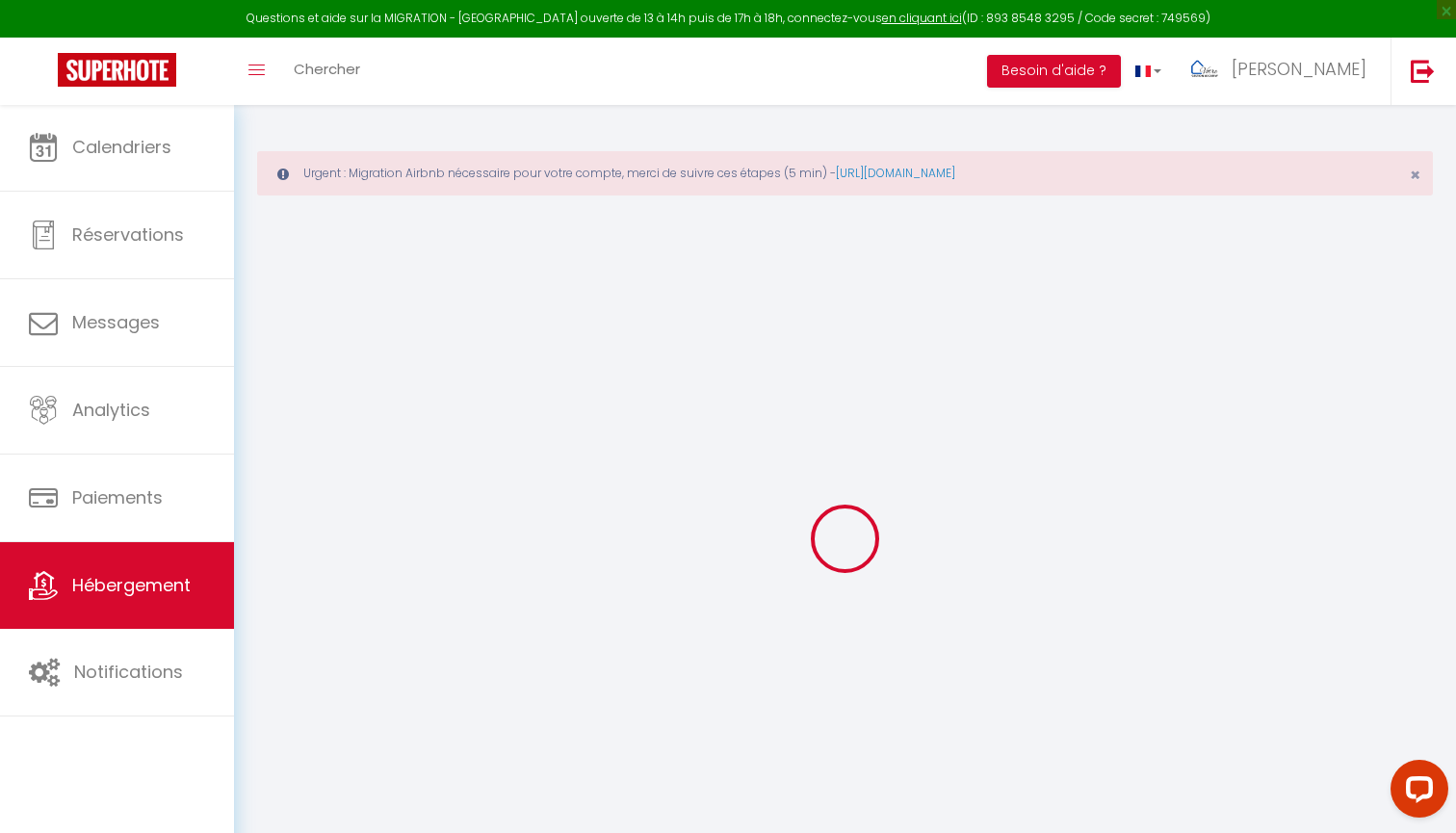
checkbox input "false"
select select "15:00"
select select
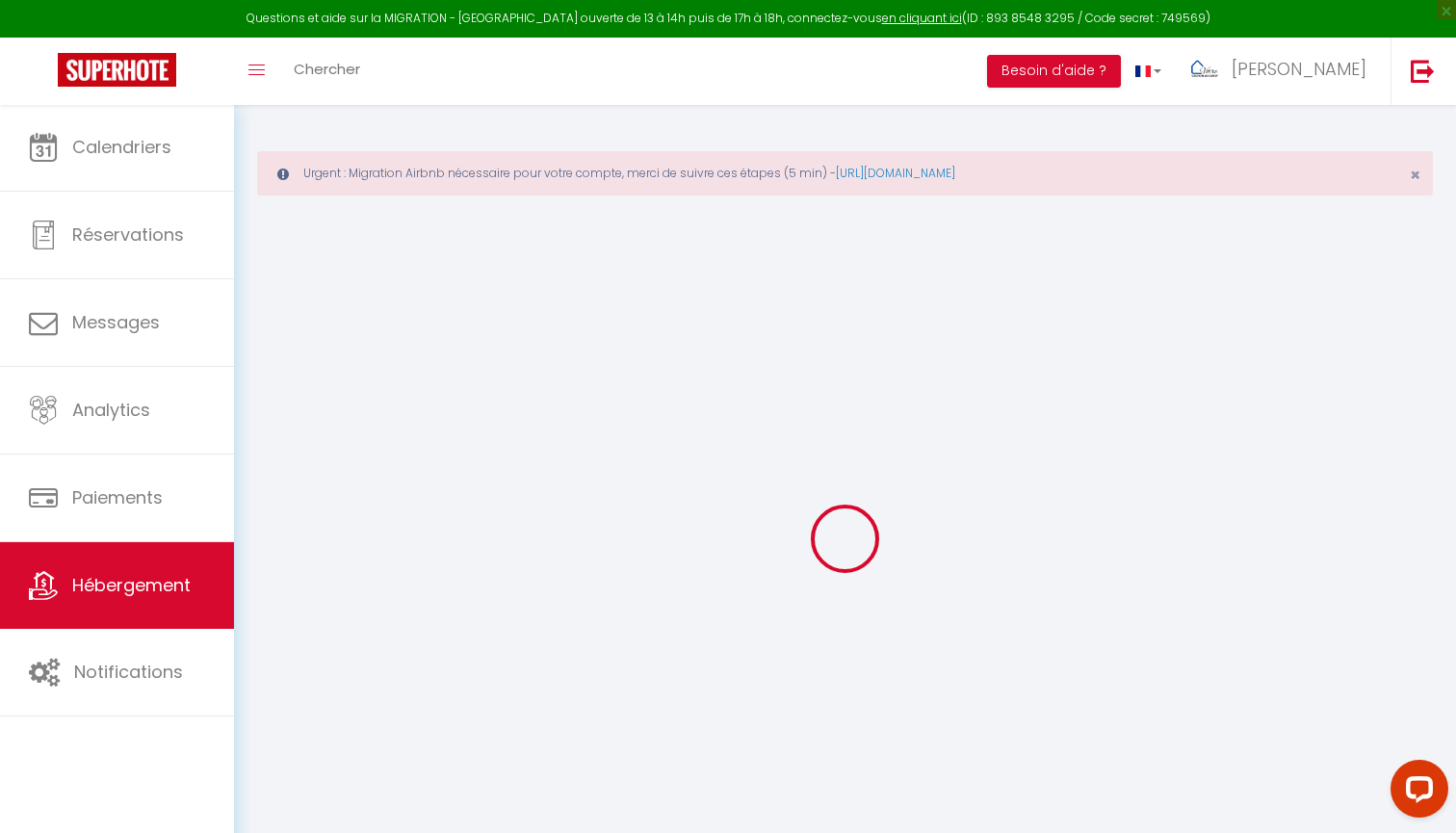
select select "10:00"
select select "30"
select select "120"
select select
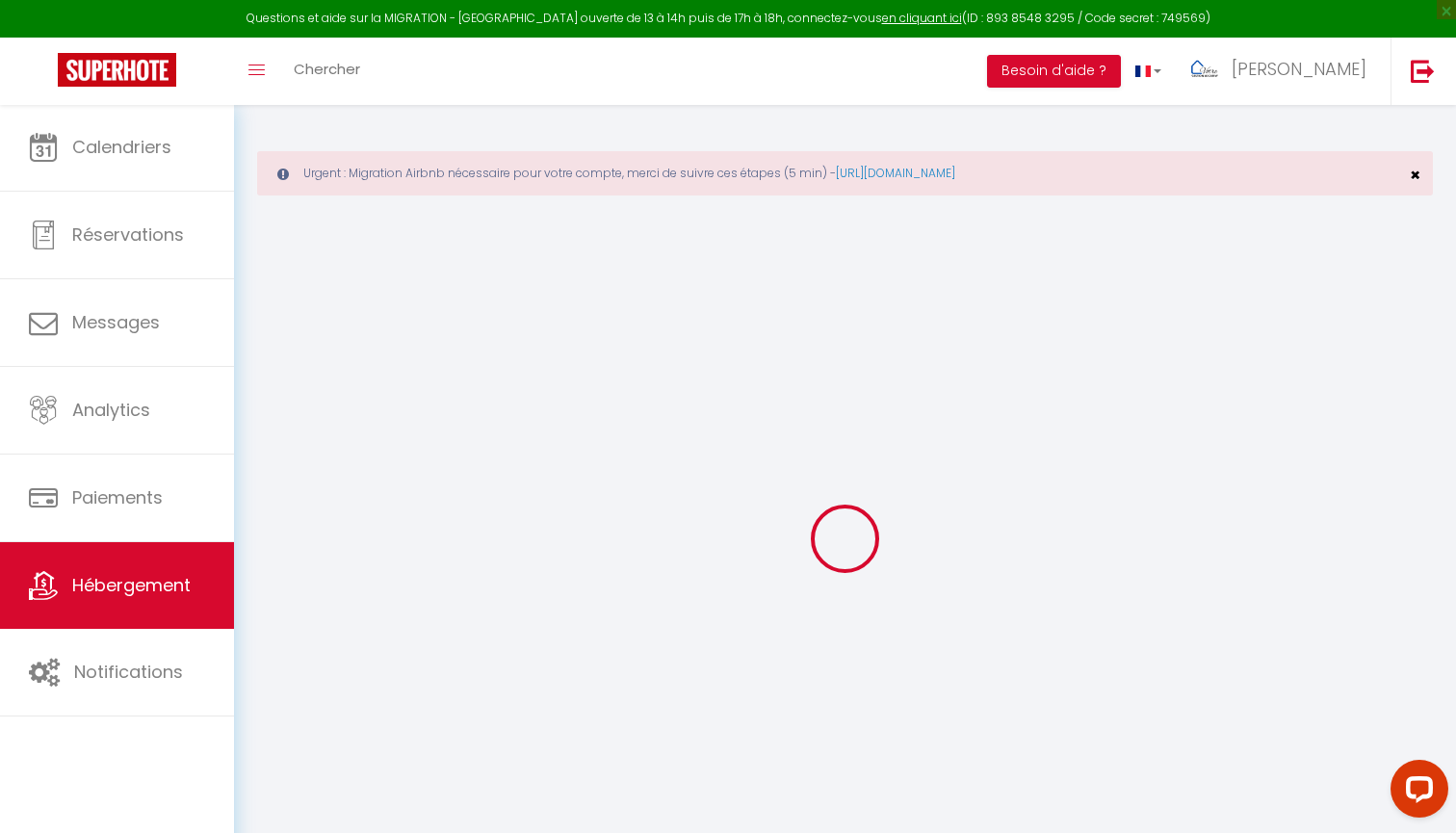
checkbox input "true"
checkbox input "false"
select select
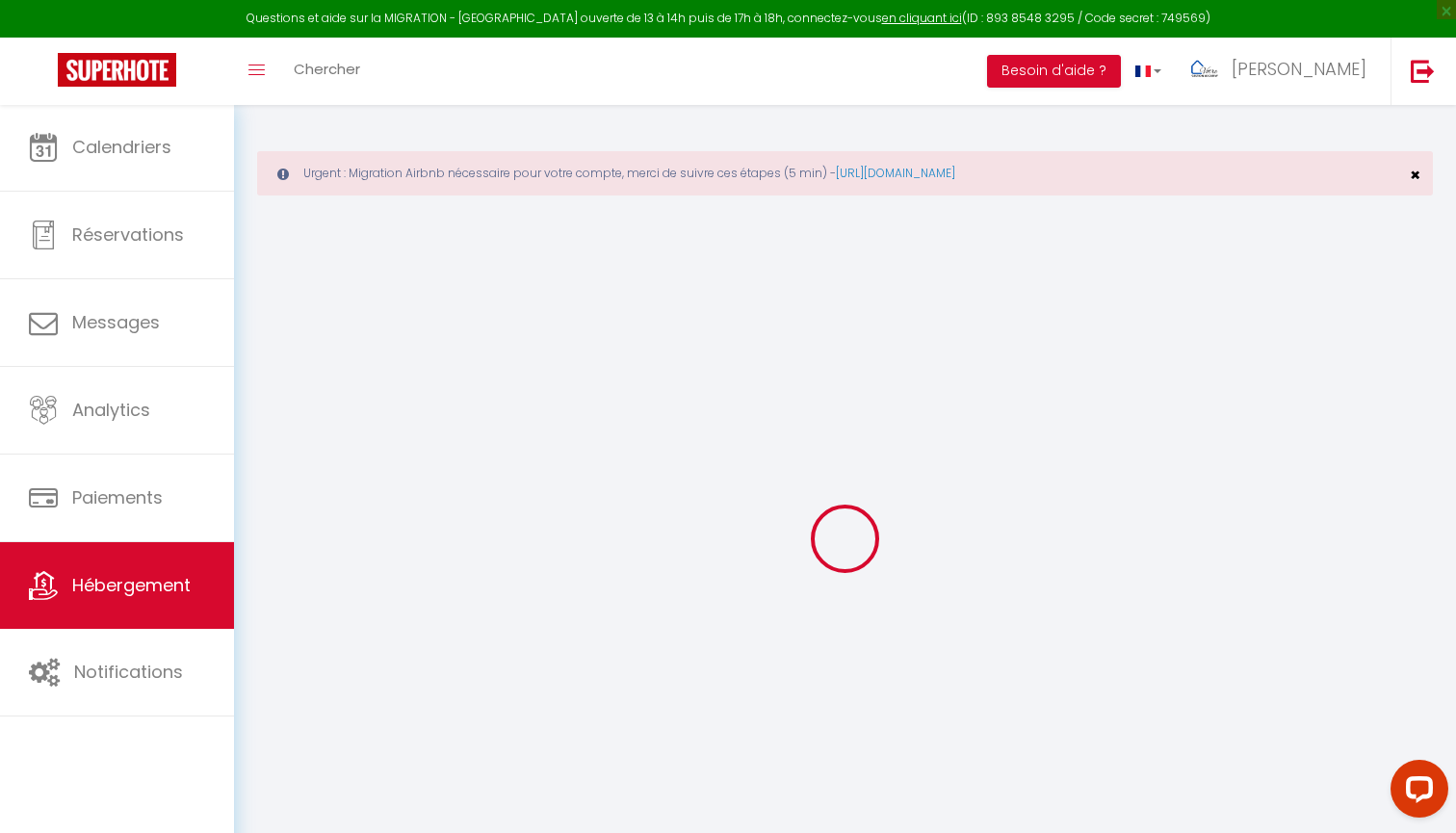
select select
checkbox input "true"
checkbox input "false"
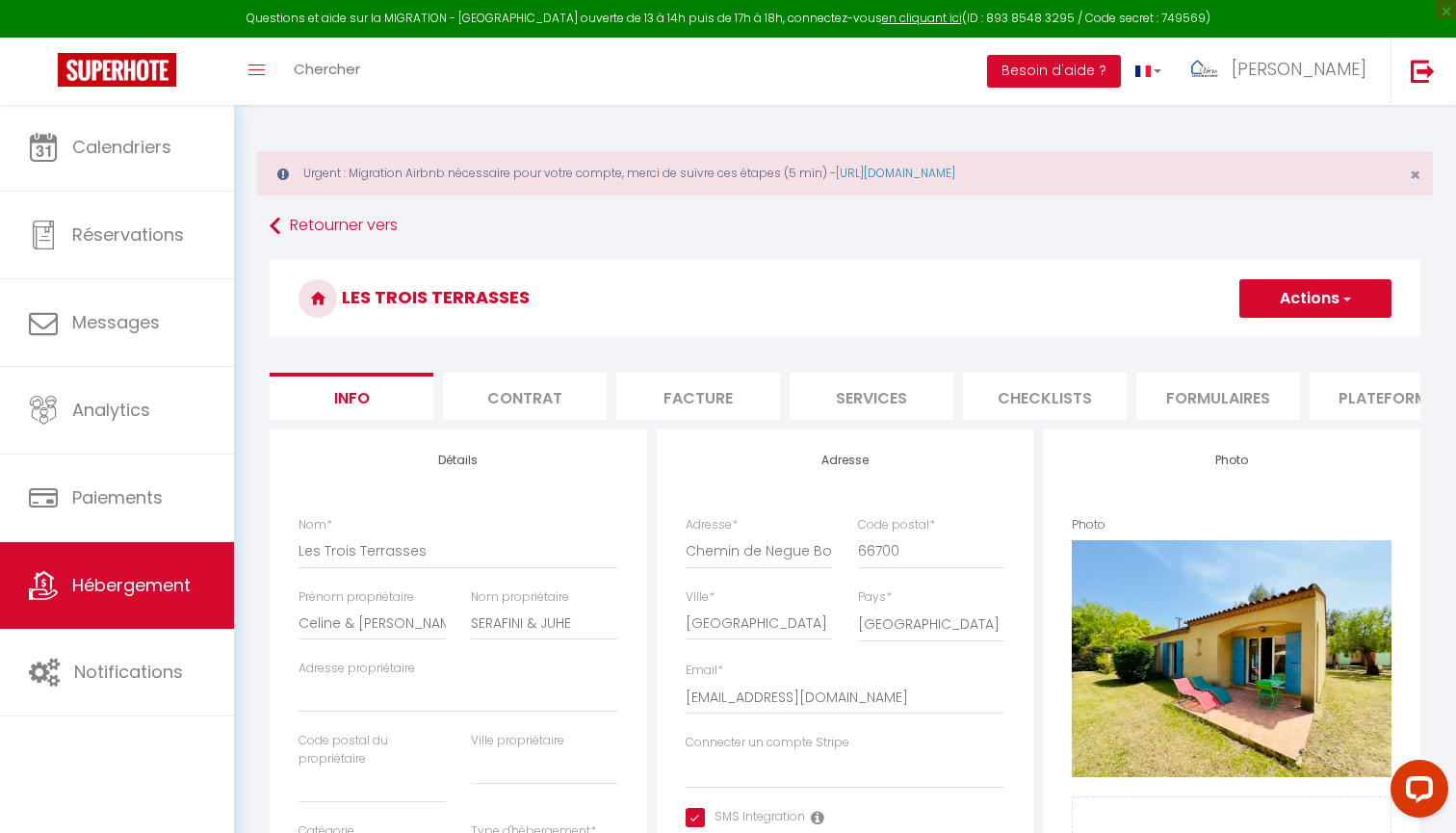
click at [1353, 292] on button "Actions" at bounding box center [1315, 298] width 152 height 39
click at [1247, 395] on link "Supprimer" at bounding box center [1287, 390] width 206 height 25
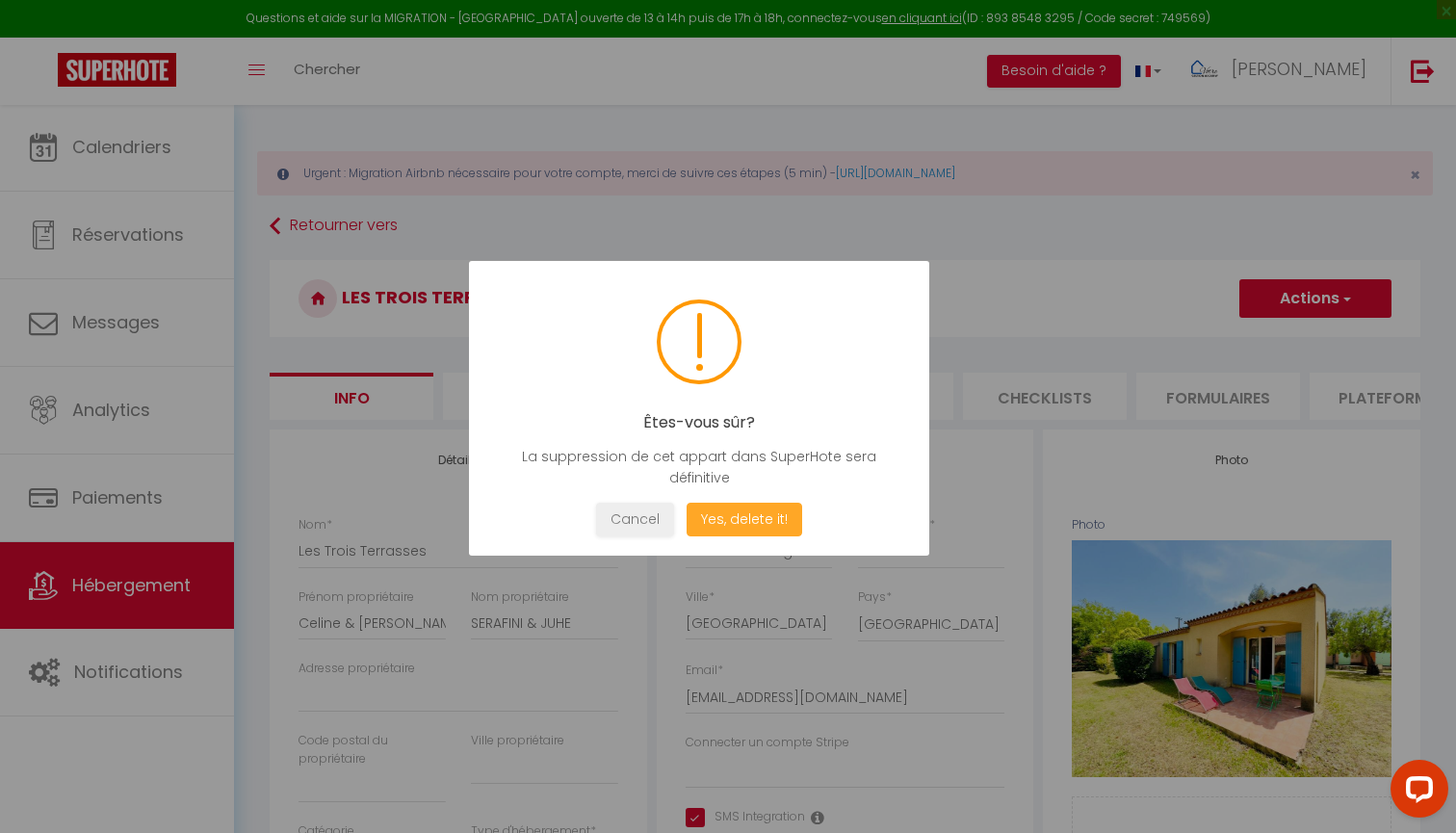
click at [752, 519] on button "Yes, delete it!" at bounding box center [744, 520] width 116 height 34
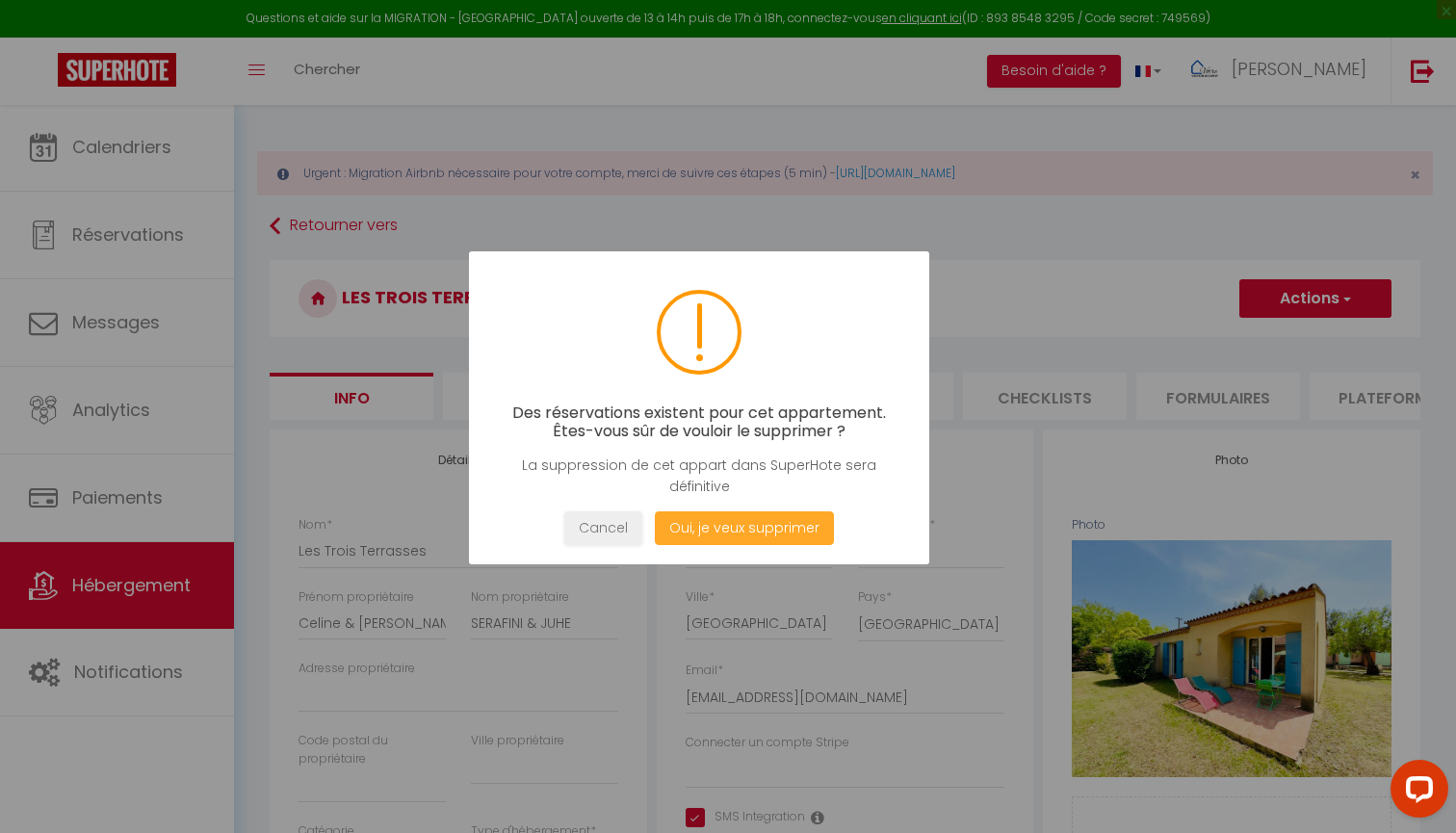
click at [787, 521] on button "Oui, je veux supprimer" at bounding box center [743, 528] width 179 height 34
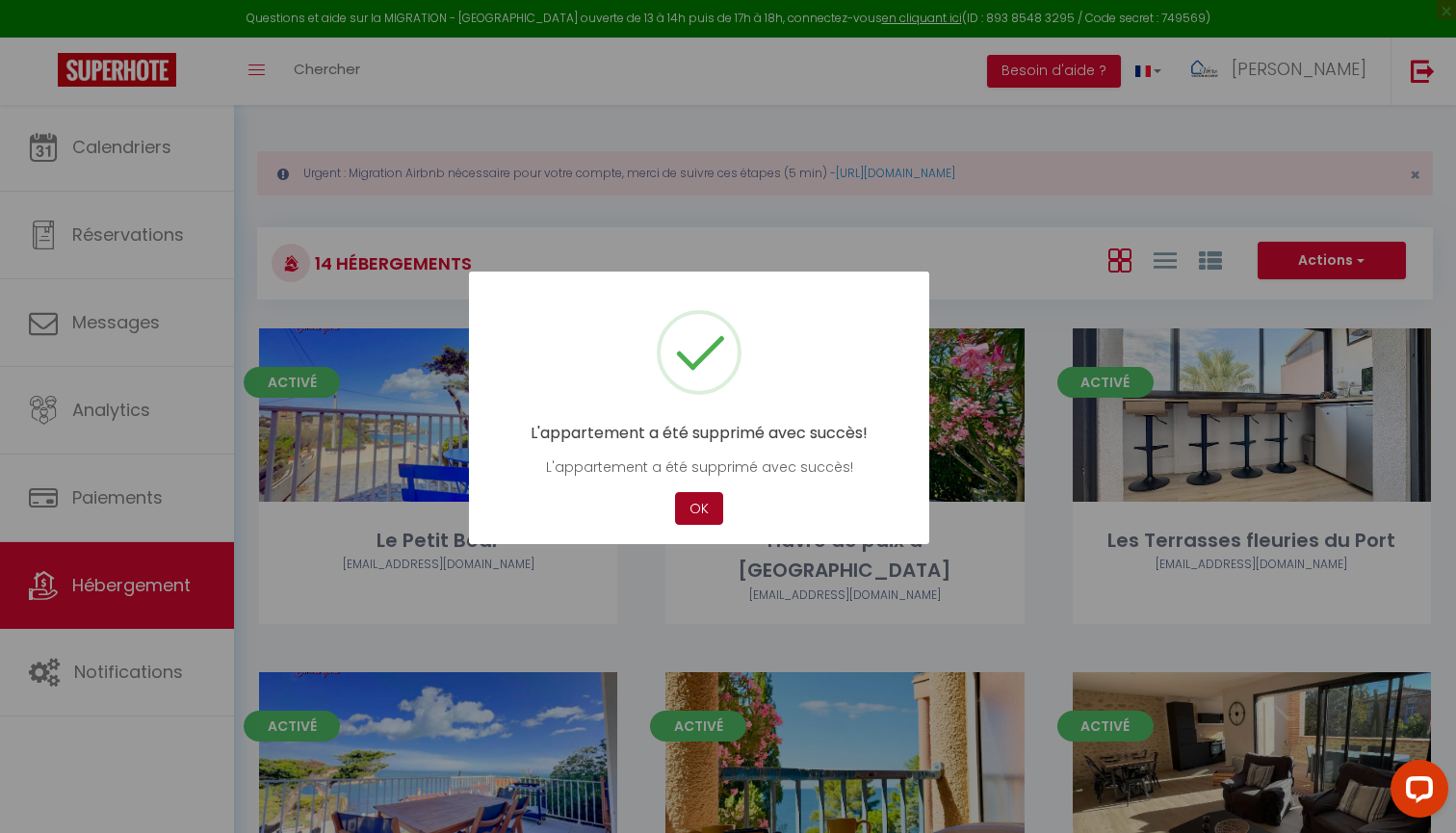
click at [713, 516] on button "OK" at bounding box center [699, 509] width 48 height 34
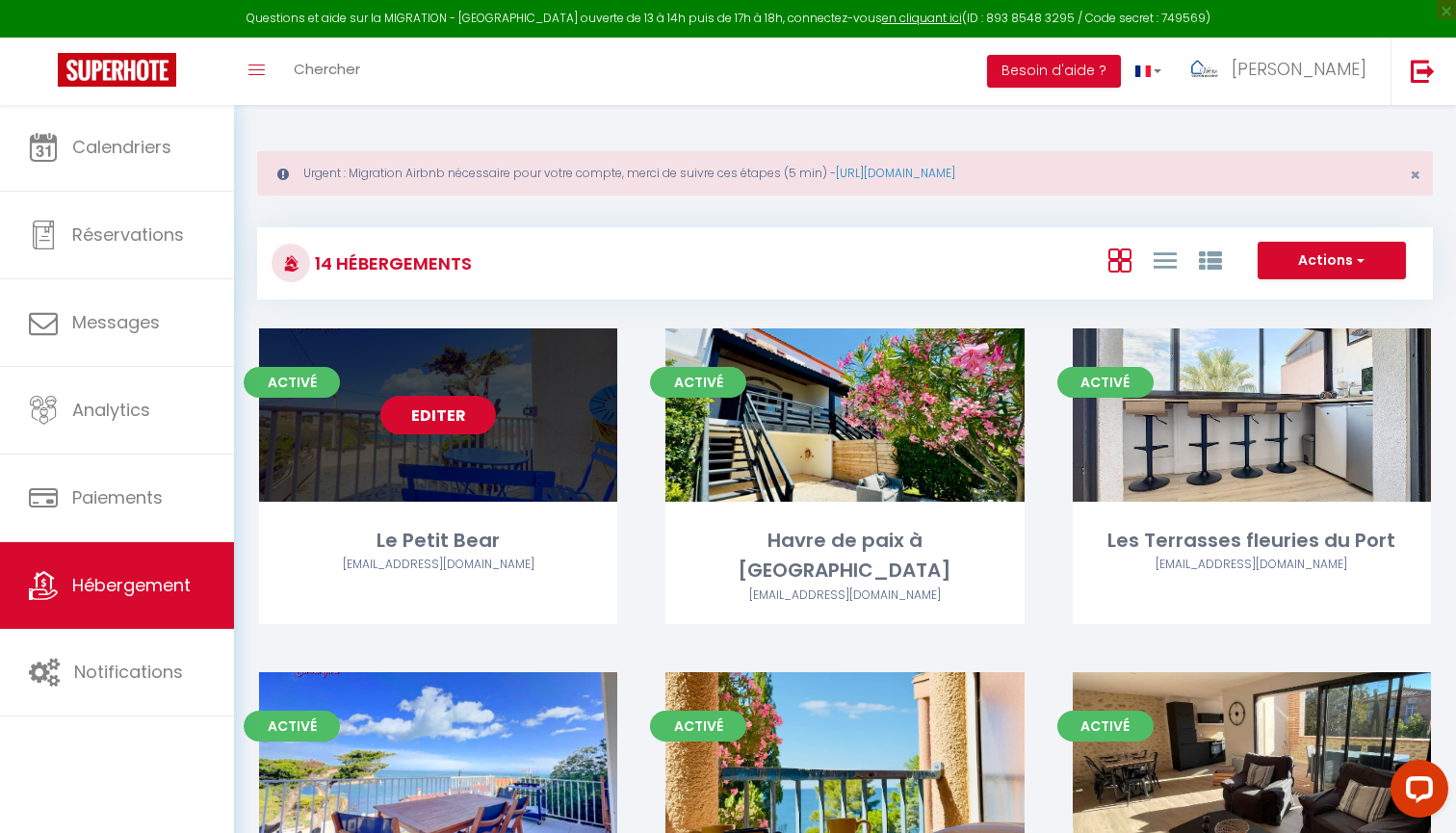
click at [461, 419] on link "Editer" at bounding box center [438, 415] width 116 height 39
select select "3"
select select "2"
select select "1"
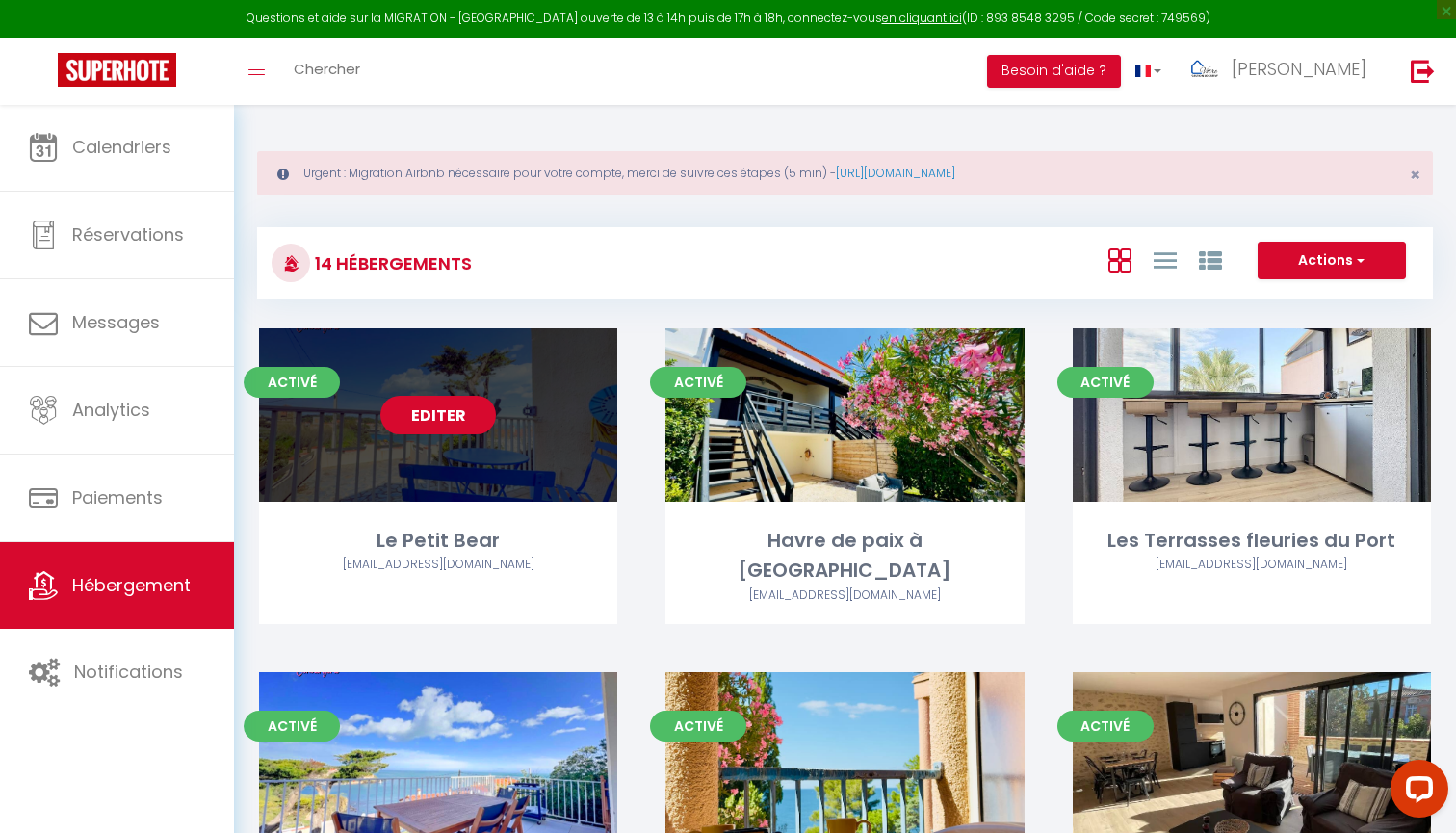
select select "1"
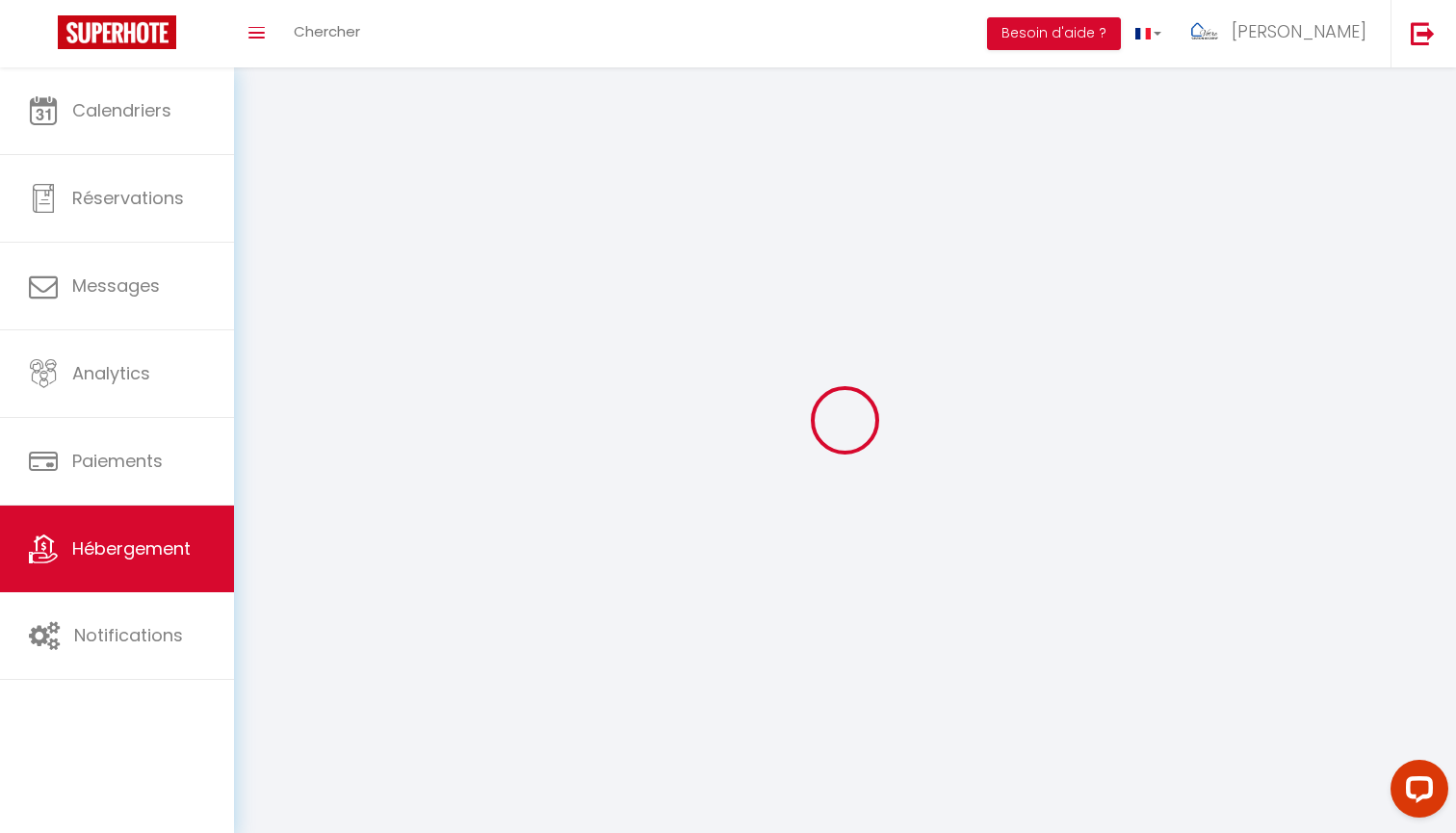
select select
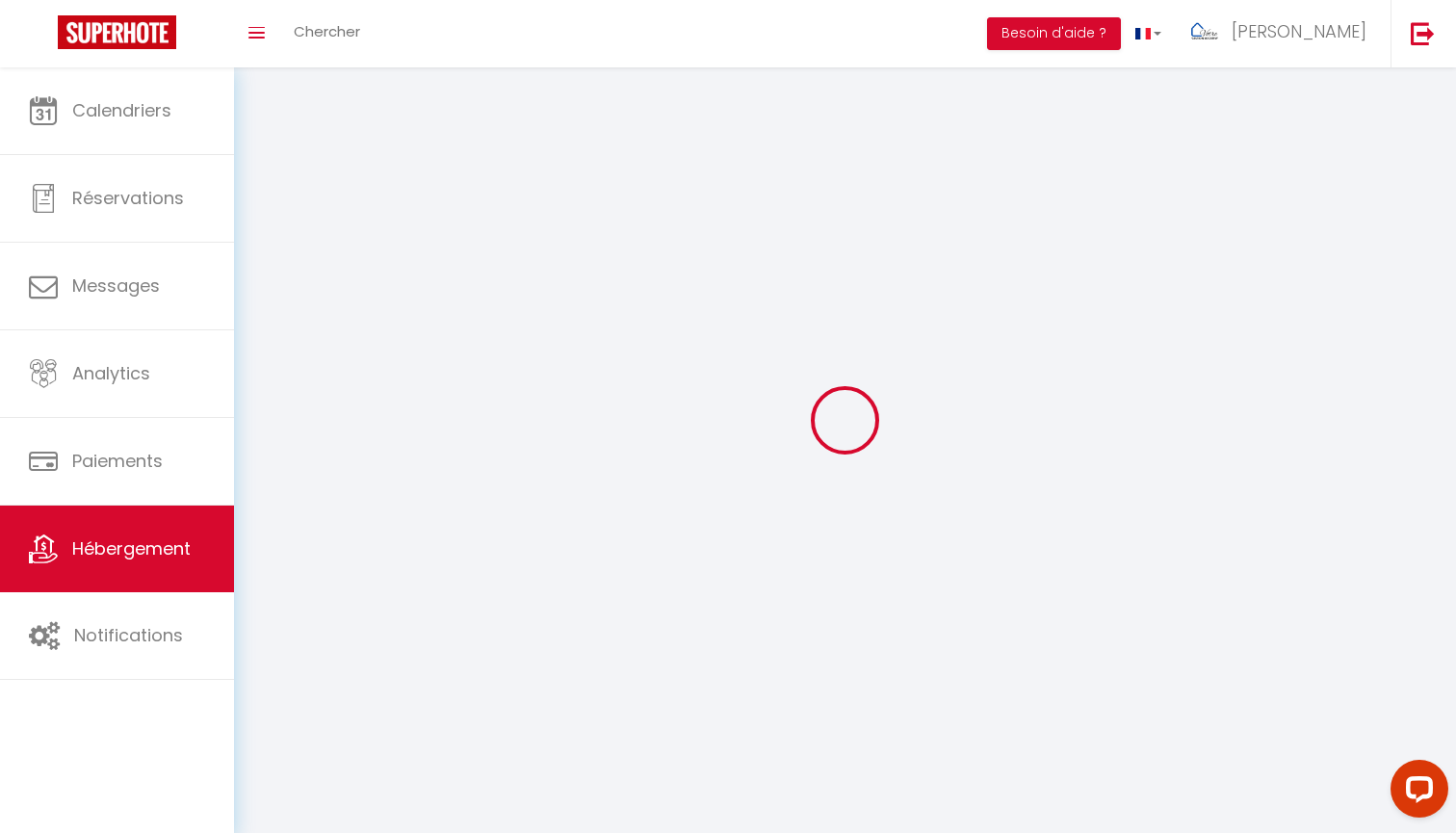
select select
checkbox input "false"
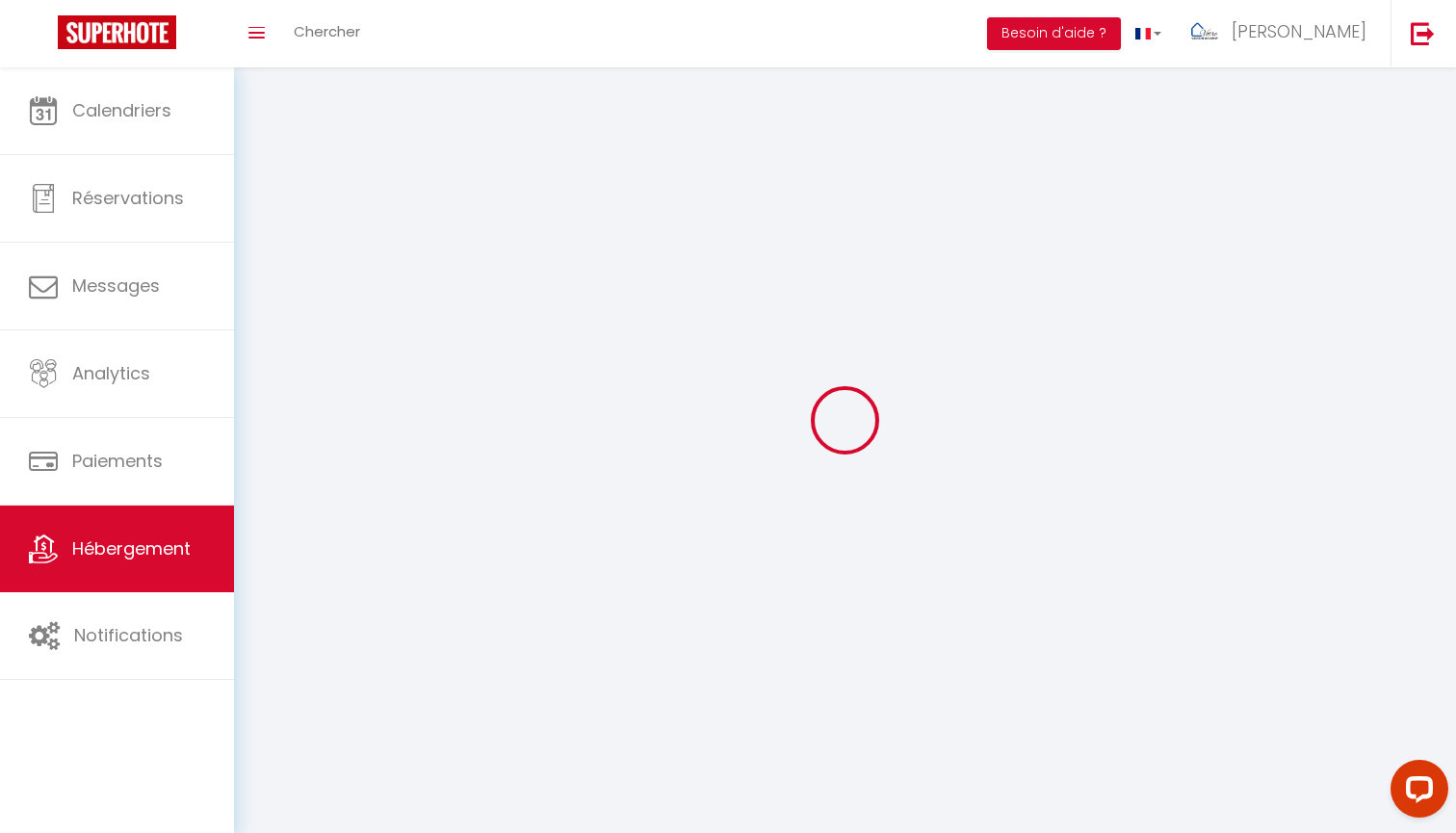
checkbox input "false"
select select
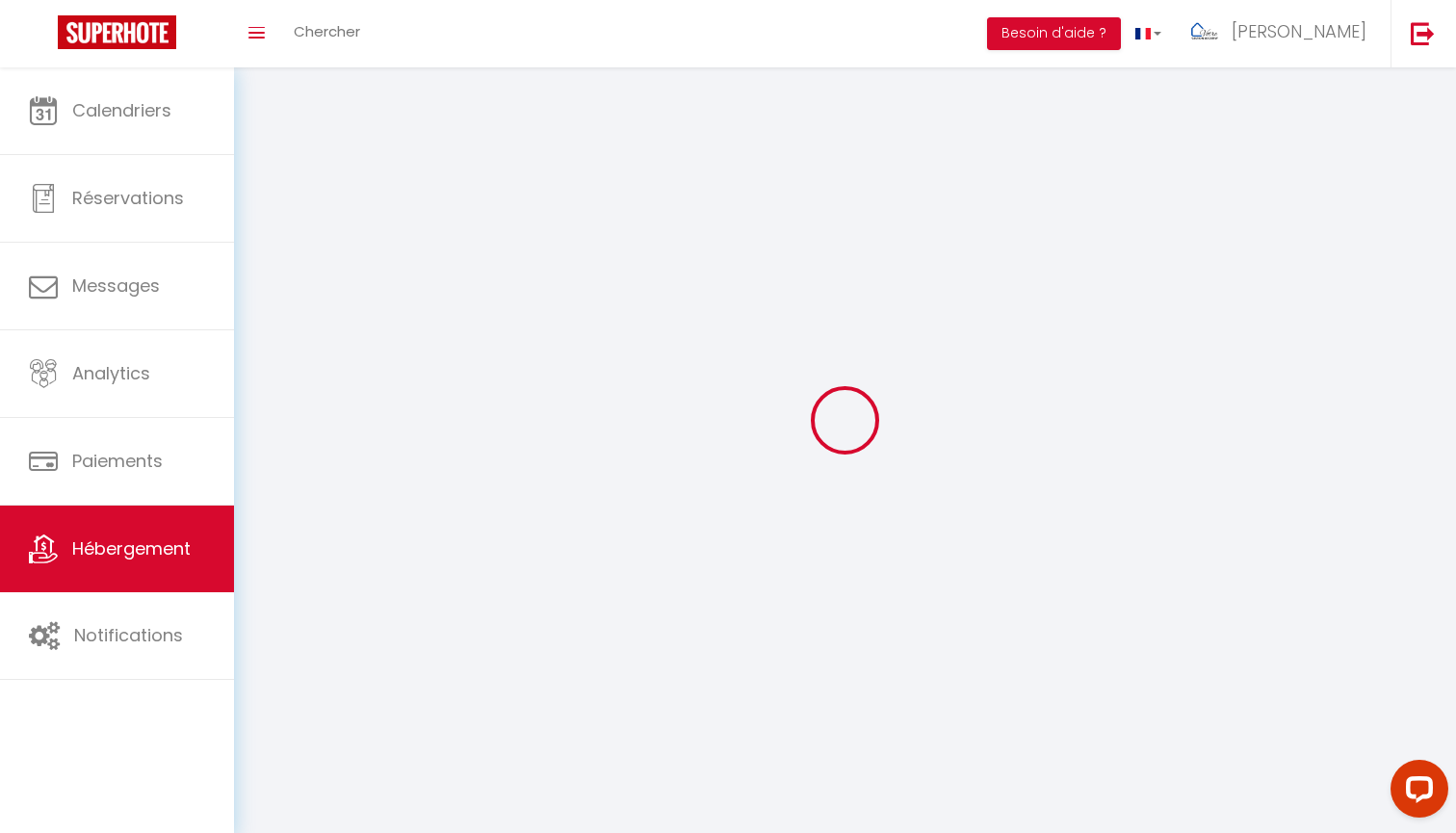
select select
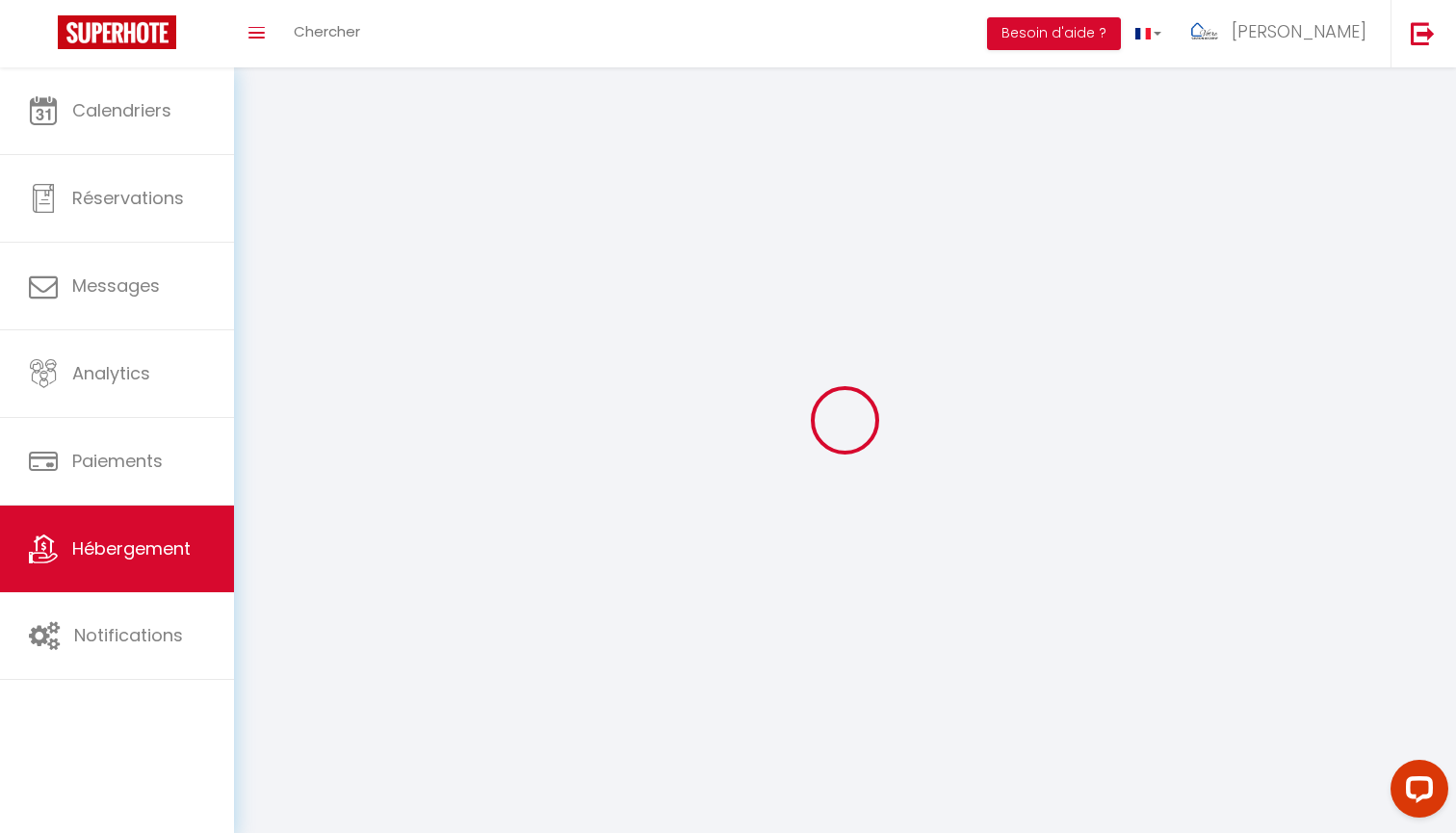
checkbox input "false"
select select
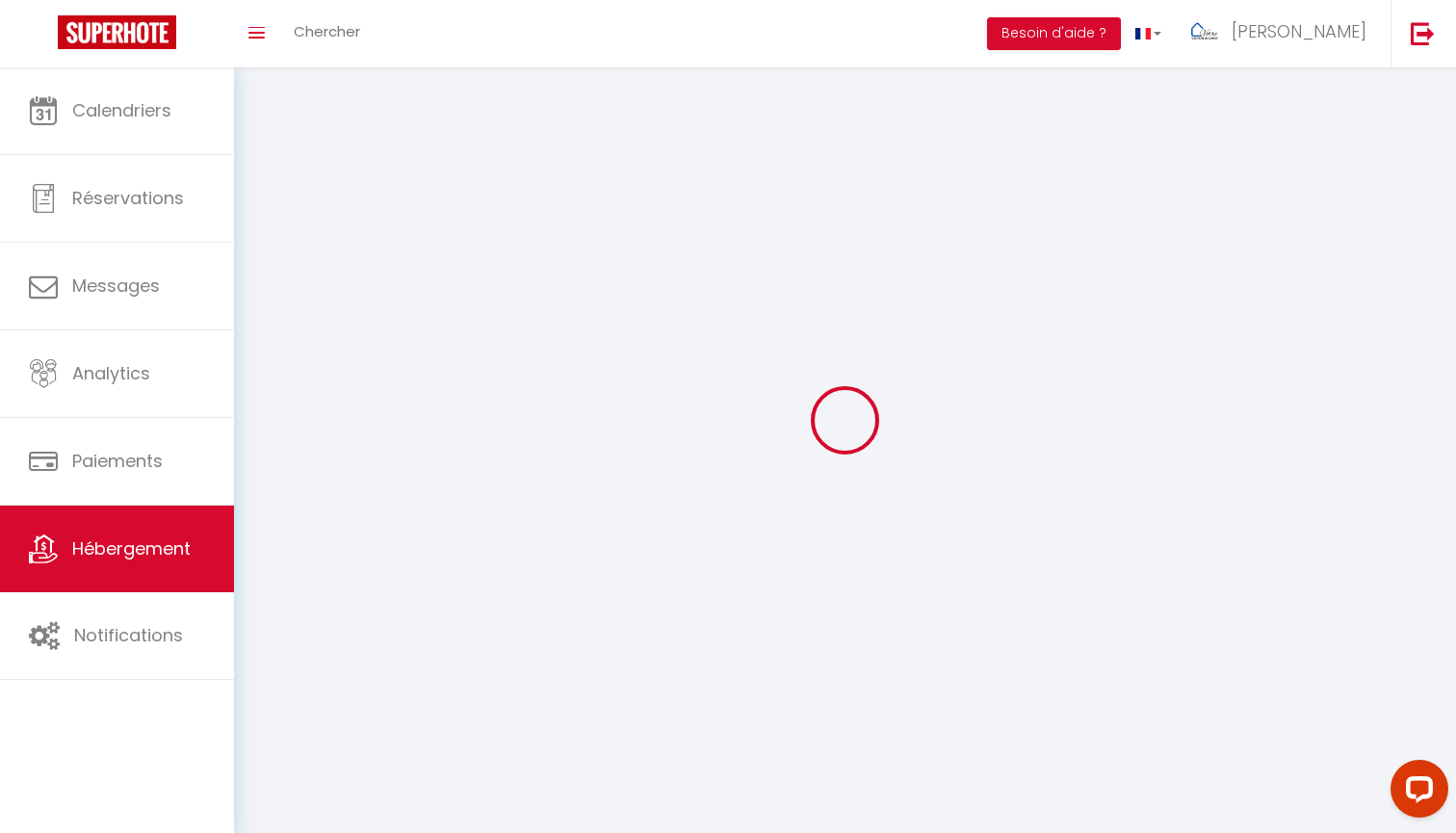
select select
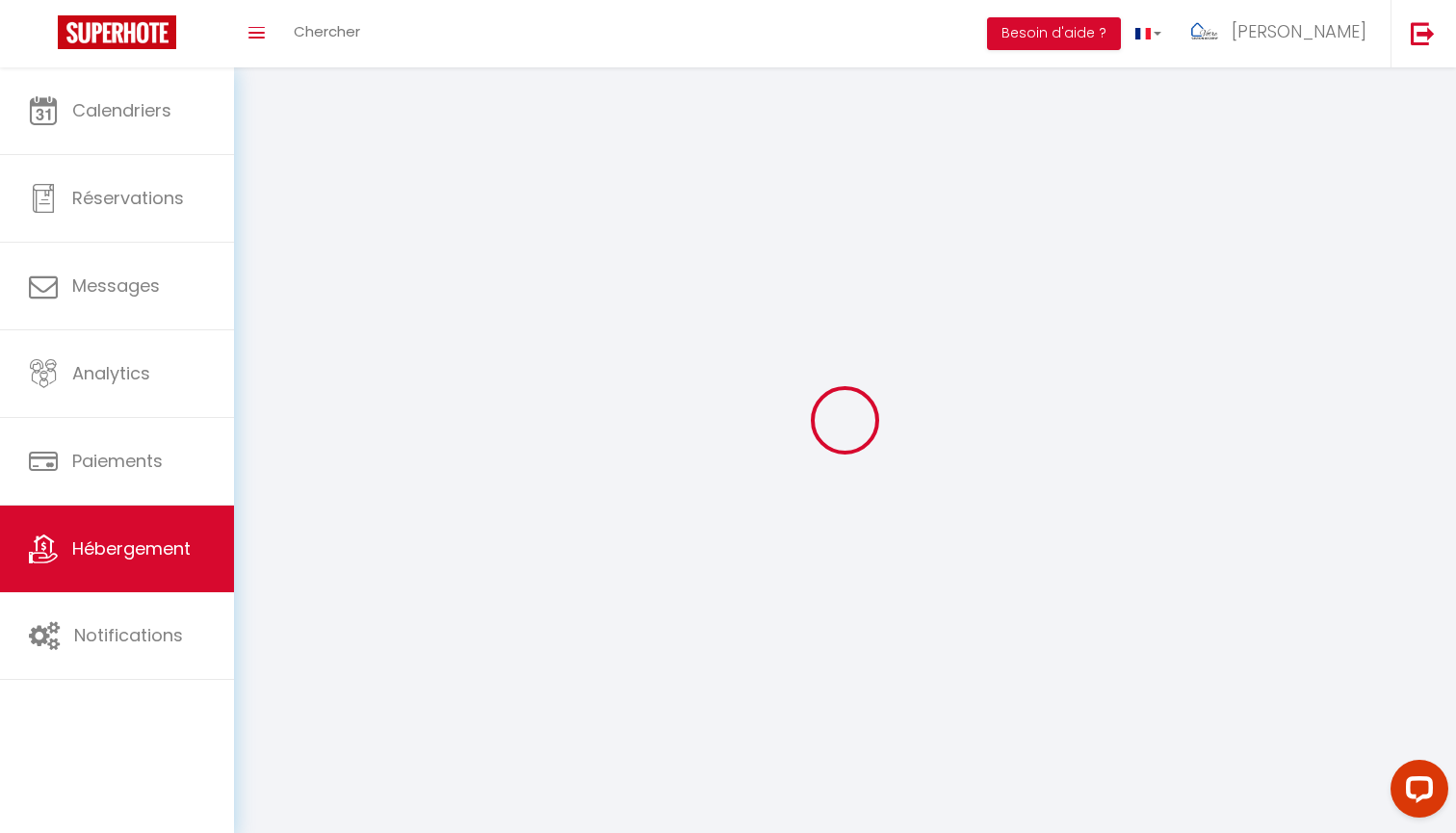
select select
checkbox input "false"
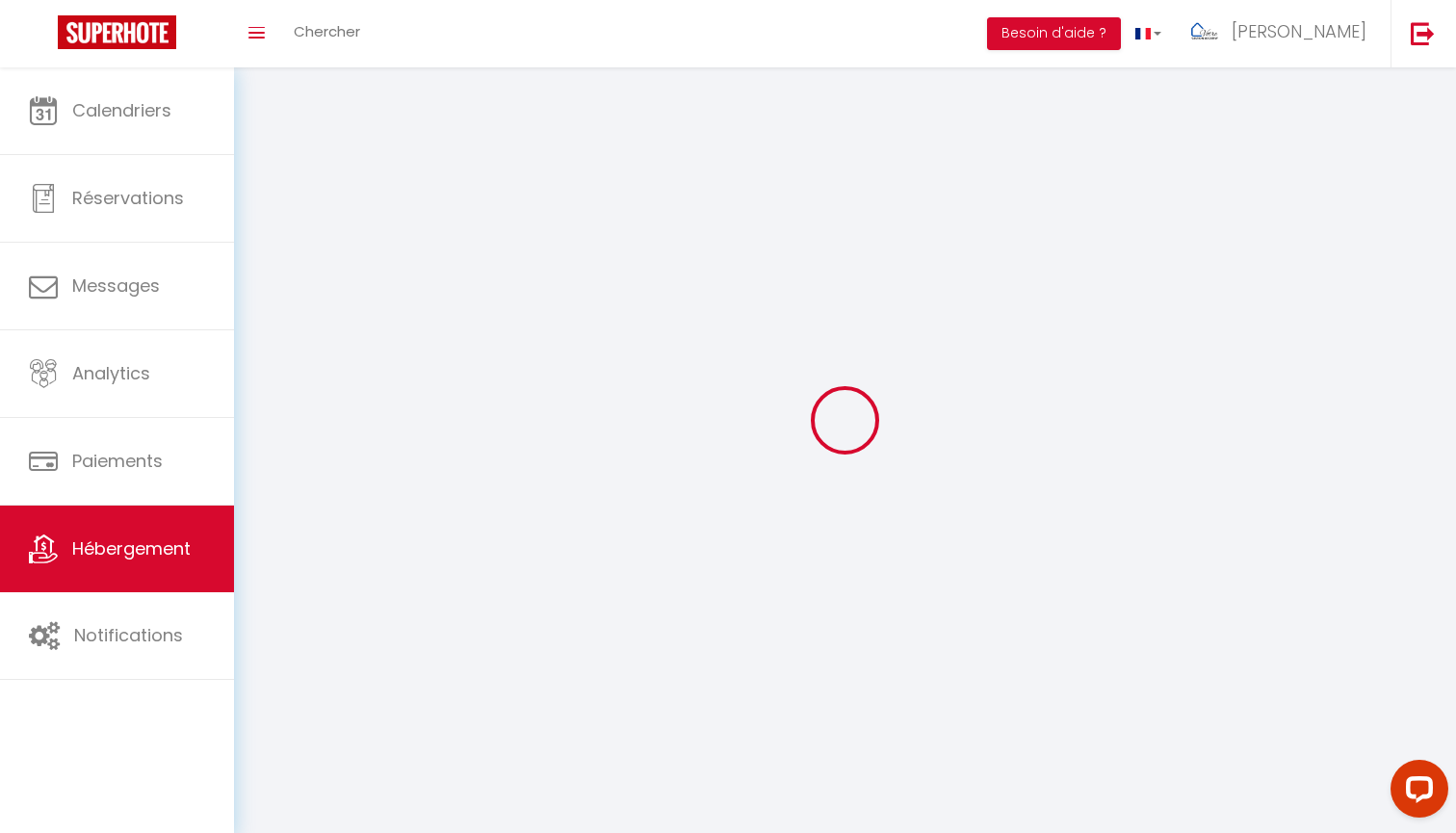
checkbox input "false"
select select
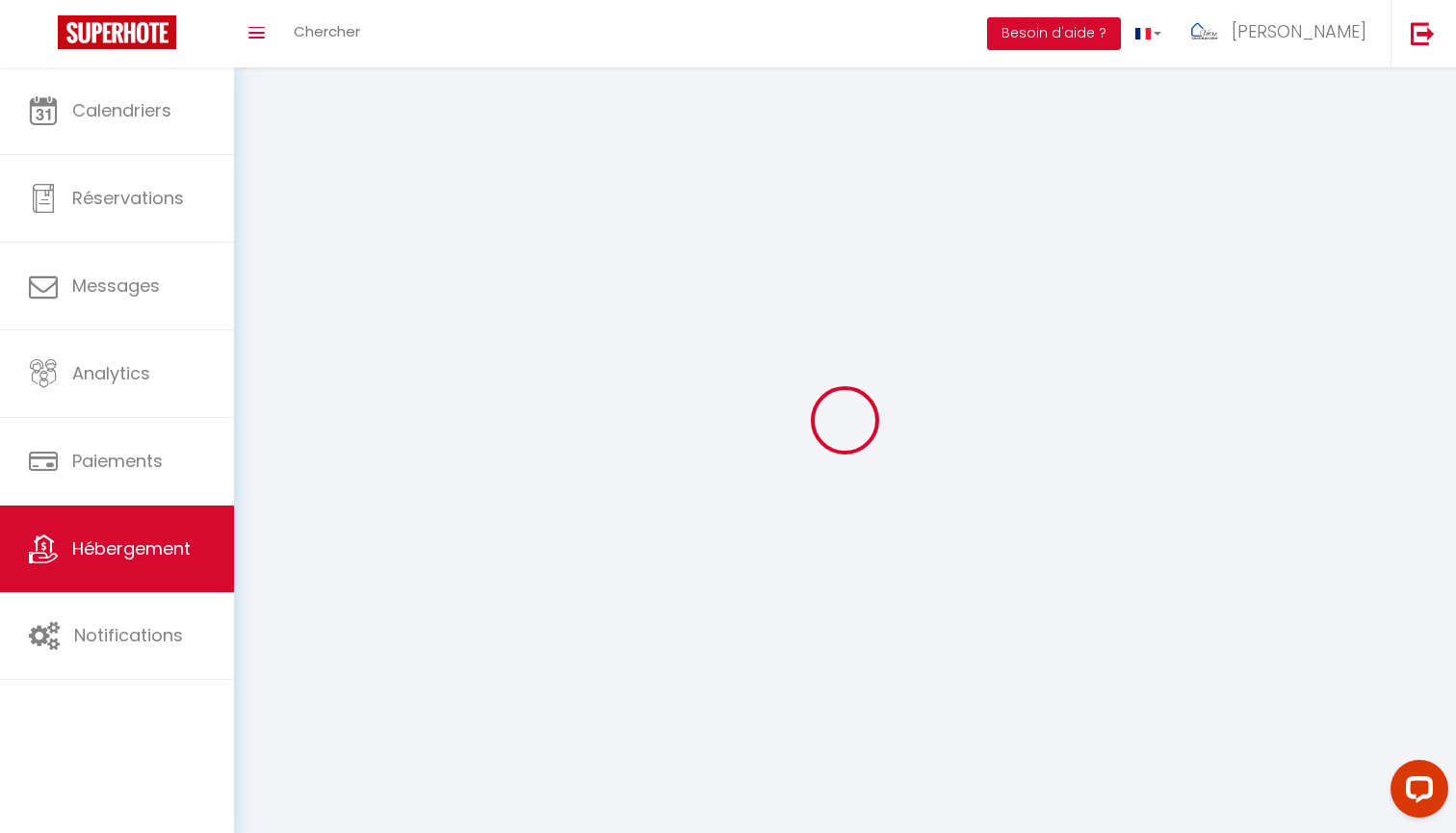
select select
checkbox input "false"
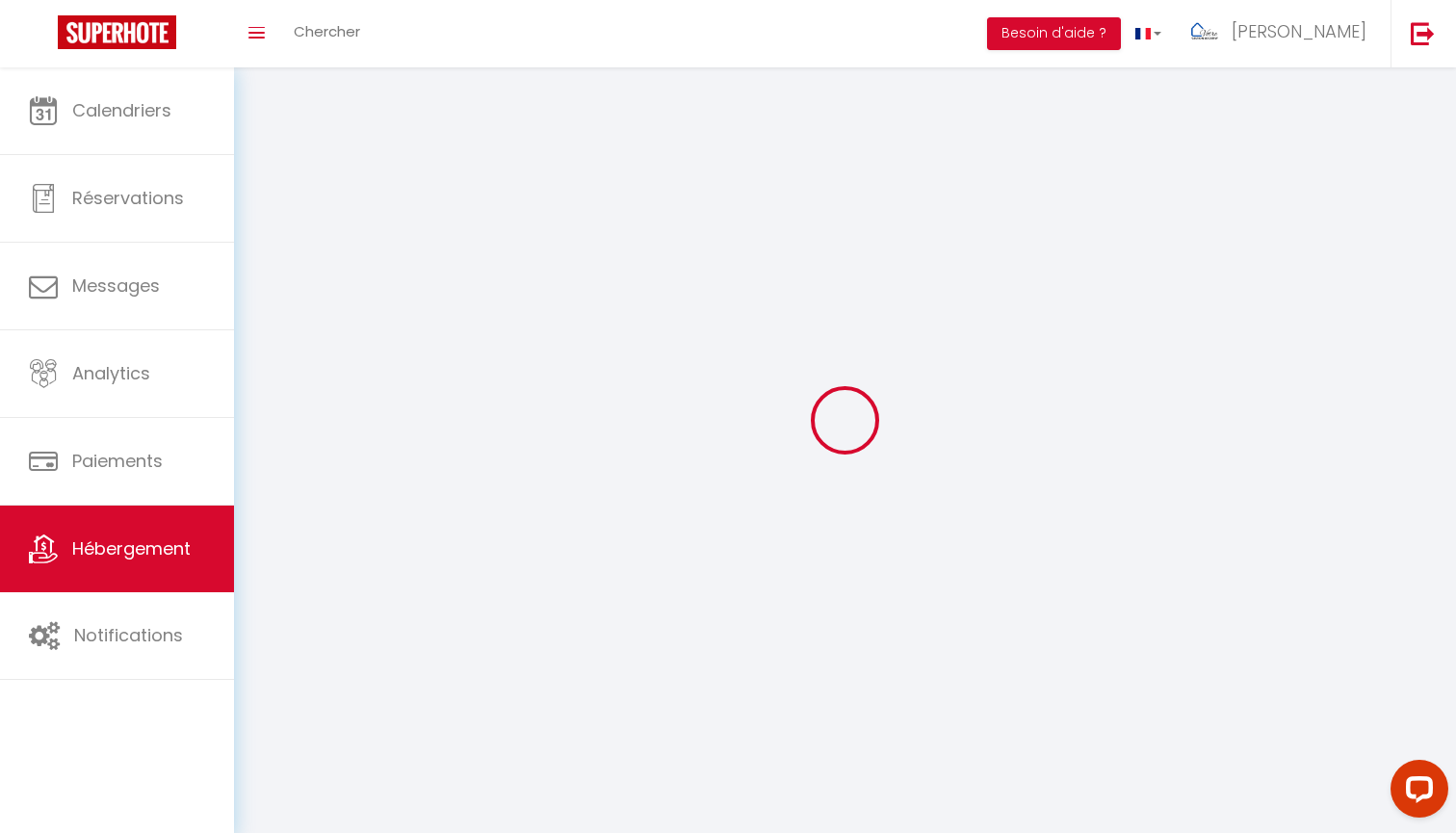
checkbox input "false"
select select
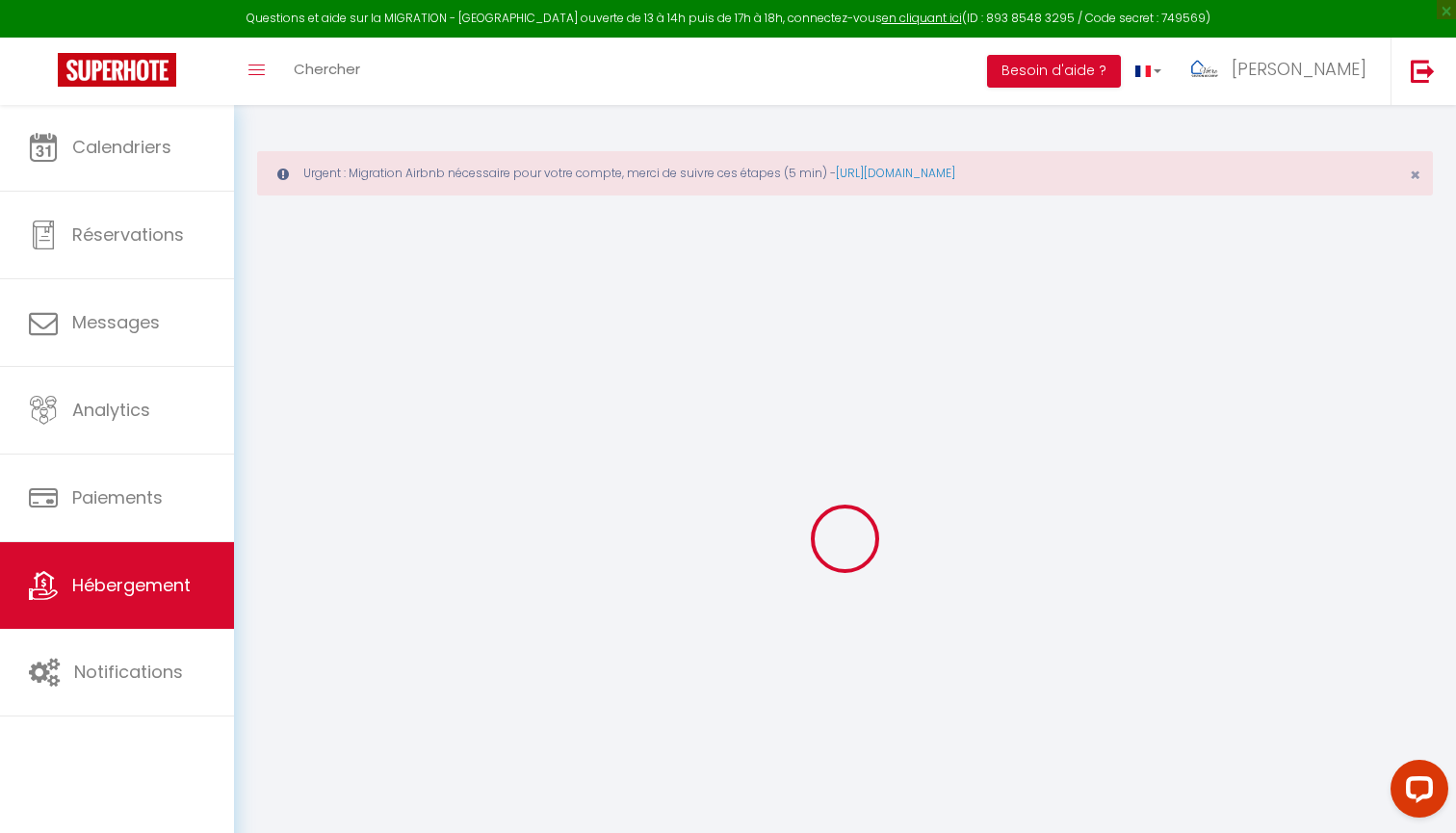
select select "+ 15 %"
select select "+ 5 %"
checkbox input "true"
checkbox input "false"
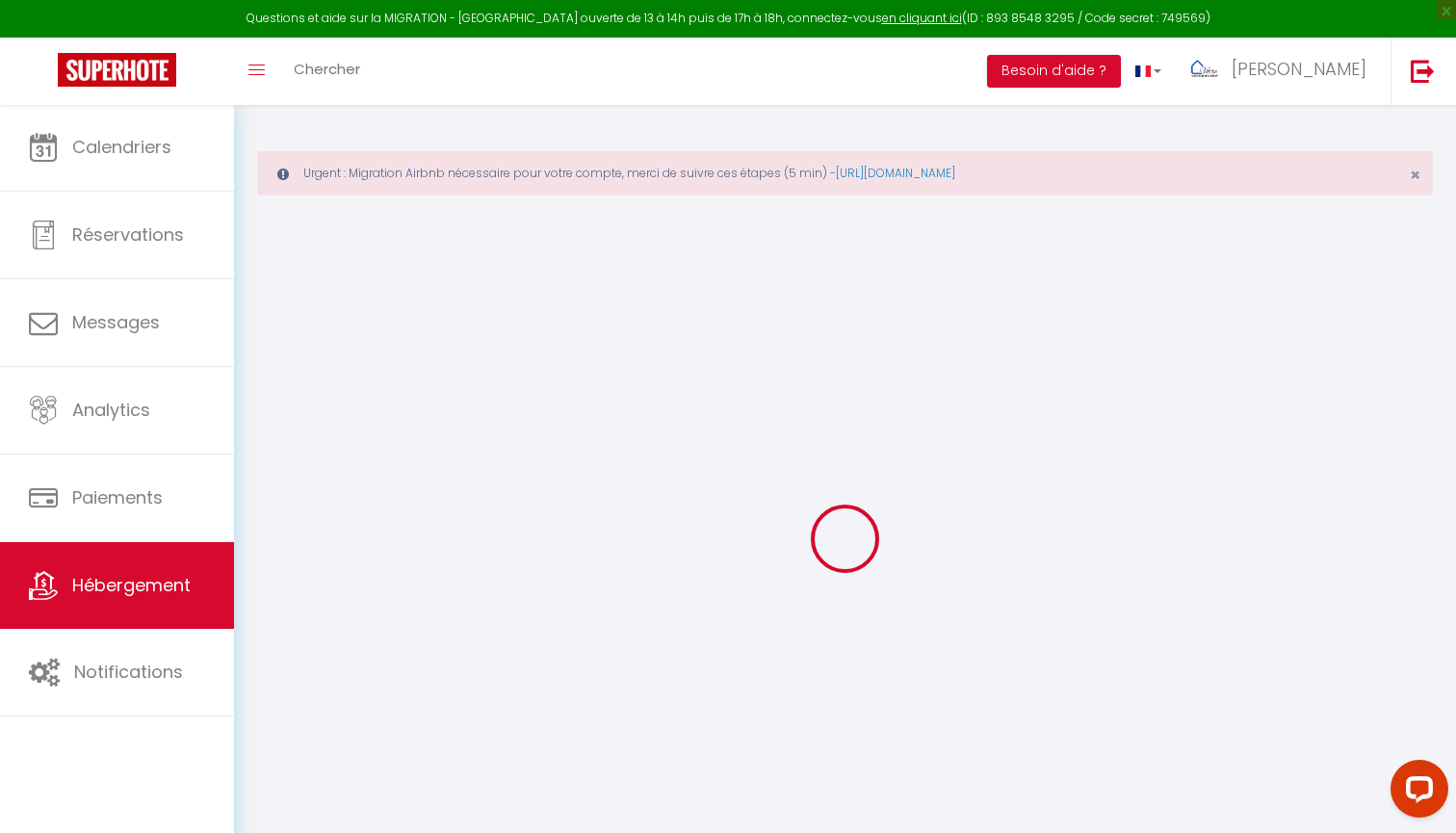
checkbox input "false"
select select "5058-1381762153243559514"
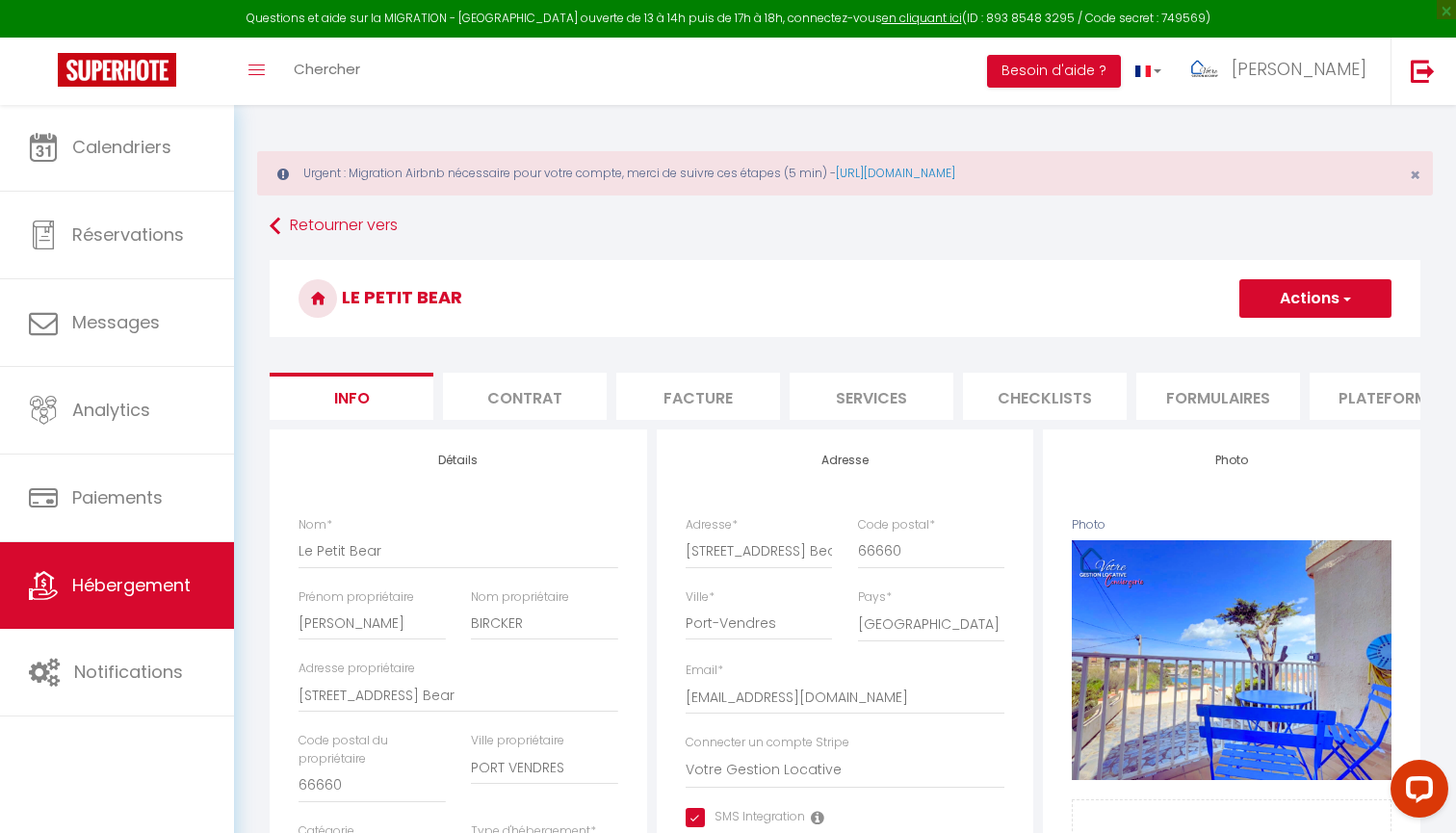
click at [1346, 396] on li "Plateformes" at bounding box center [1391, 395] width 164 height 47
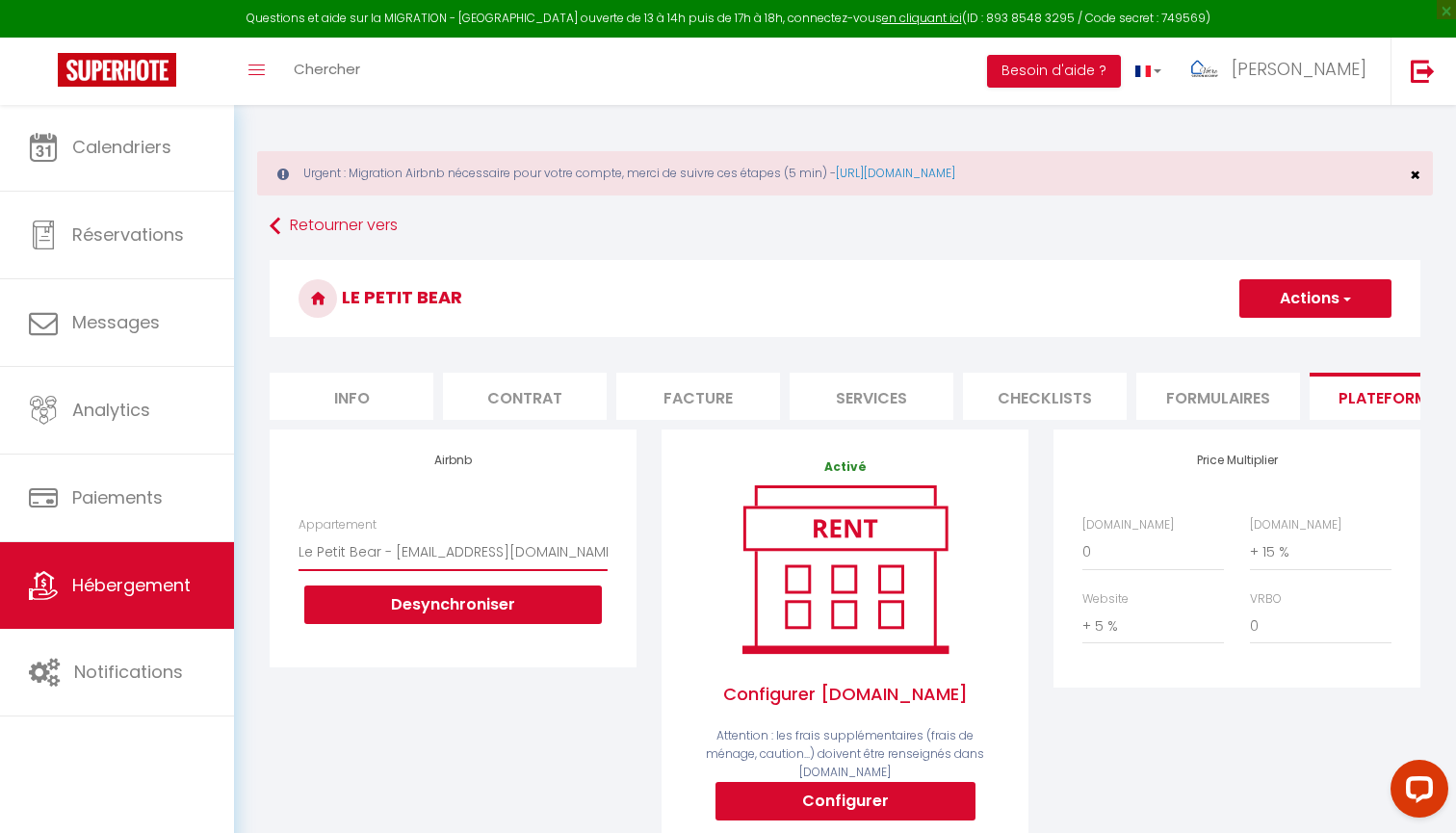
click at [1415, 173] on span "×" at bounding box center [1414, 175] width 11 height 24
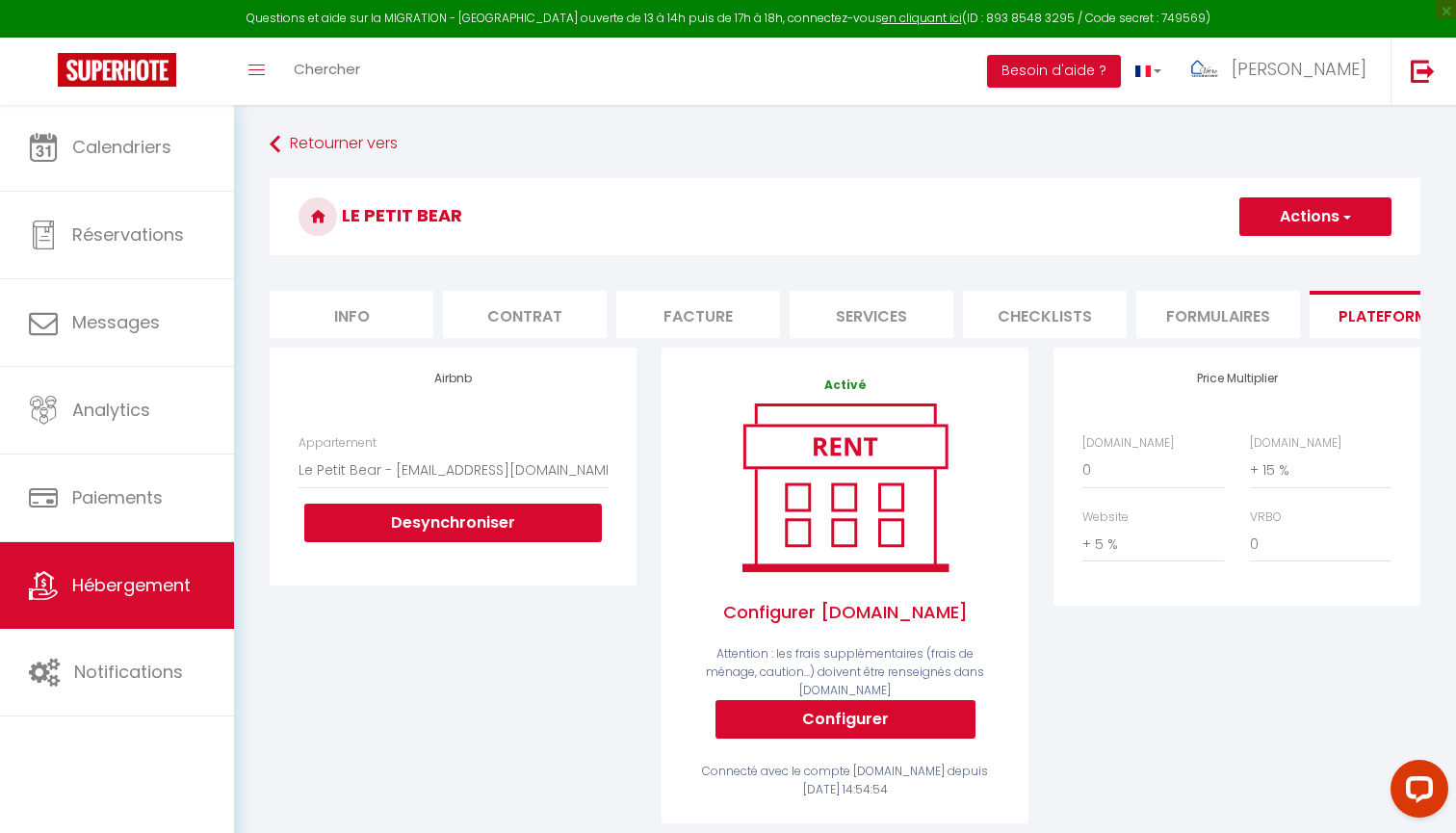
click at [146, 582] on span "Hébergement" at bounding box center [131, 585] width 119 height 24
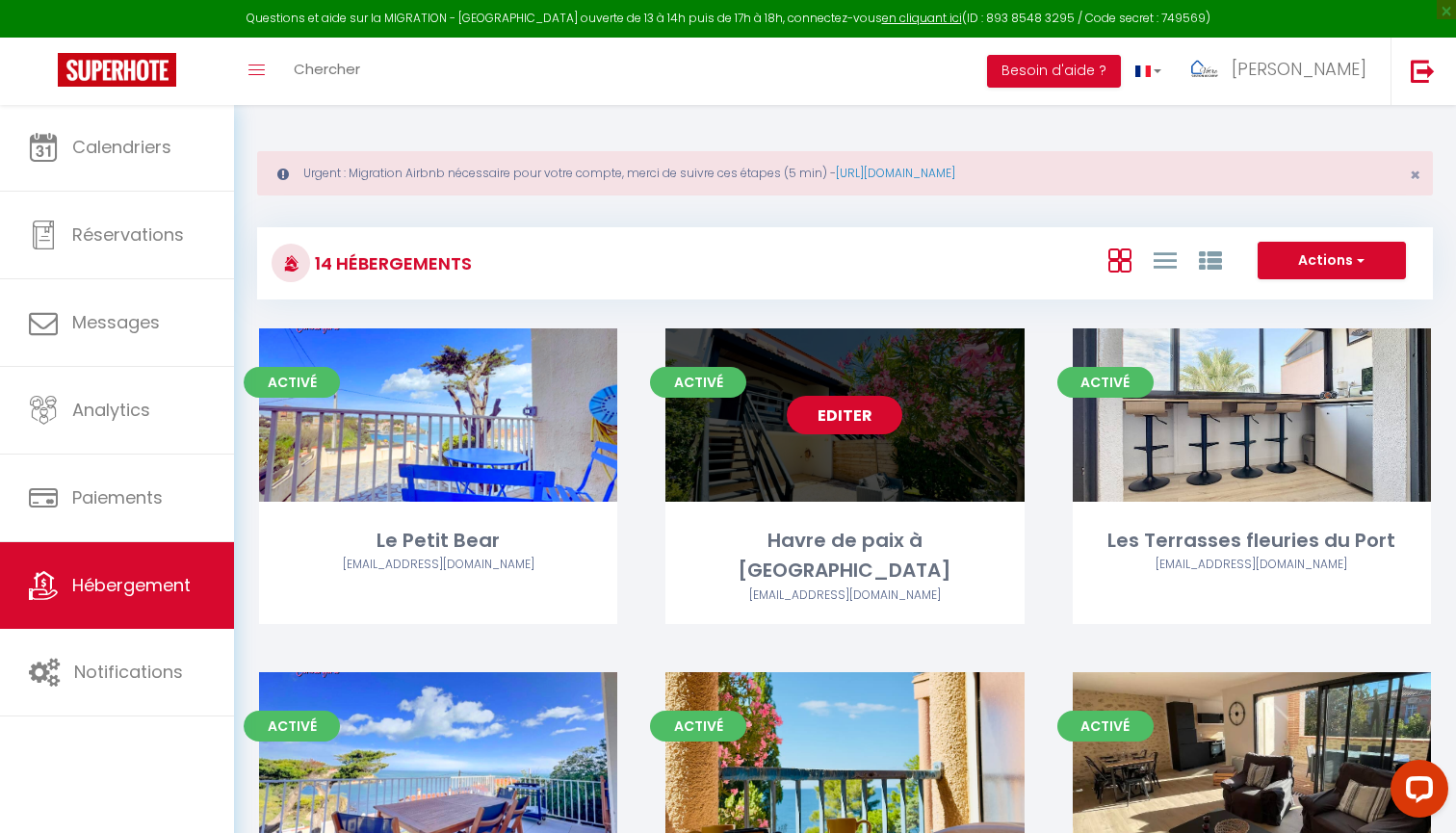
click at [842, 416] on link "Editer" at bounding box center [844, 415] width 116 height 39
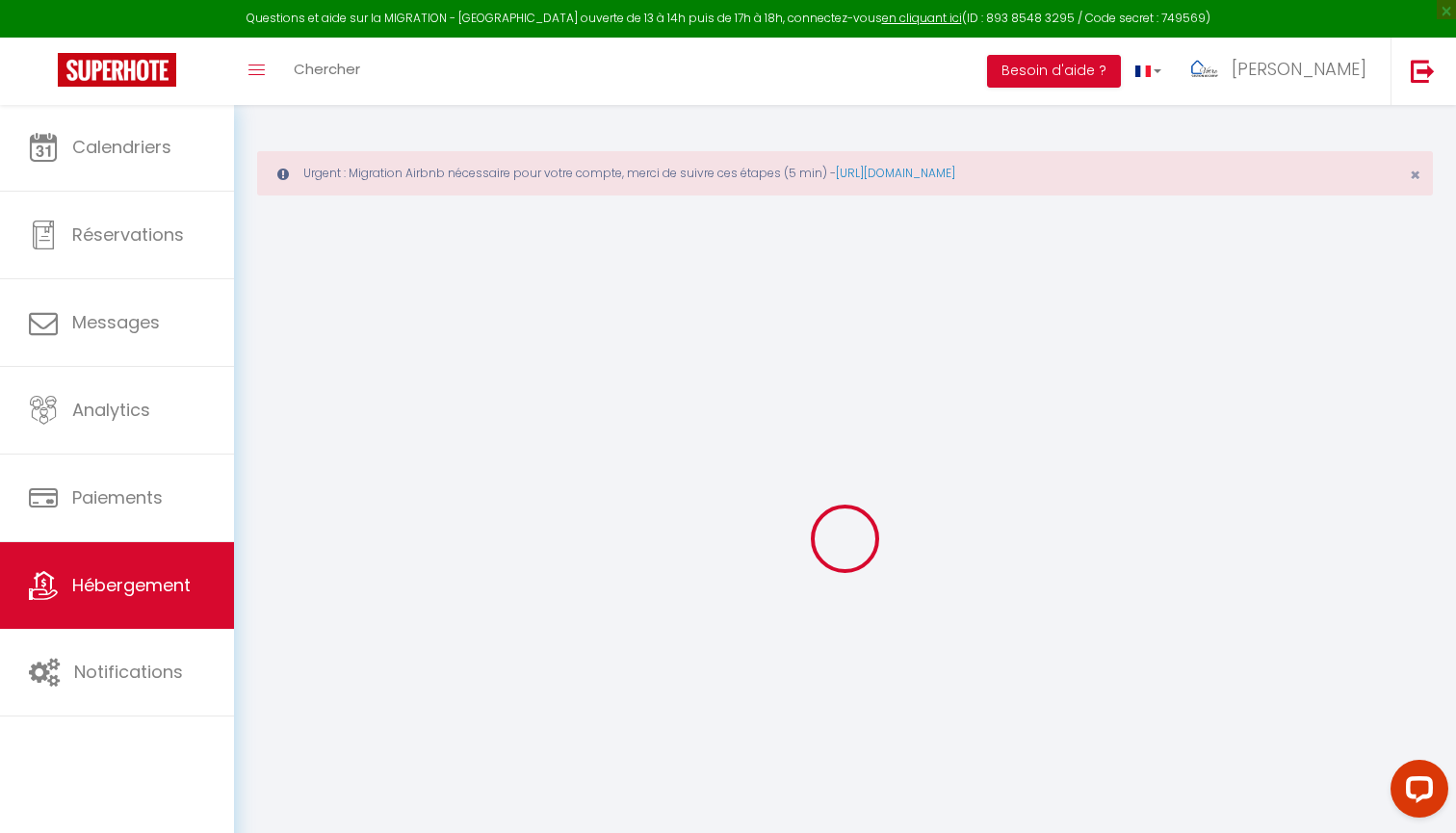
checkbox input "true"
checkbox input "false"
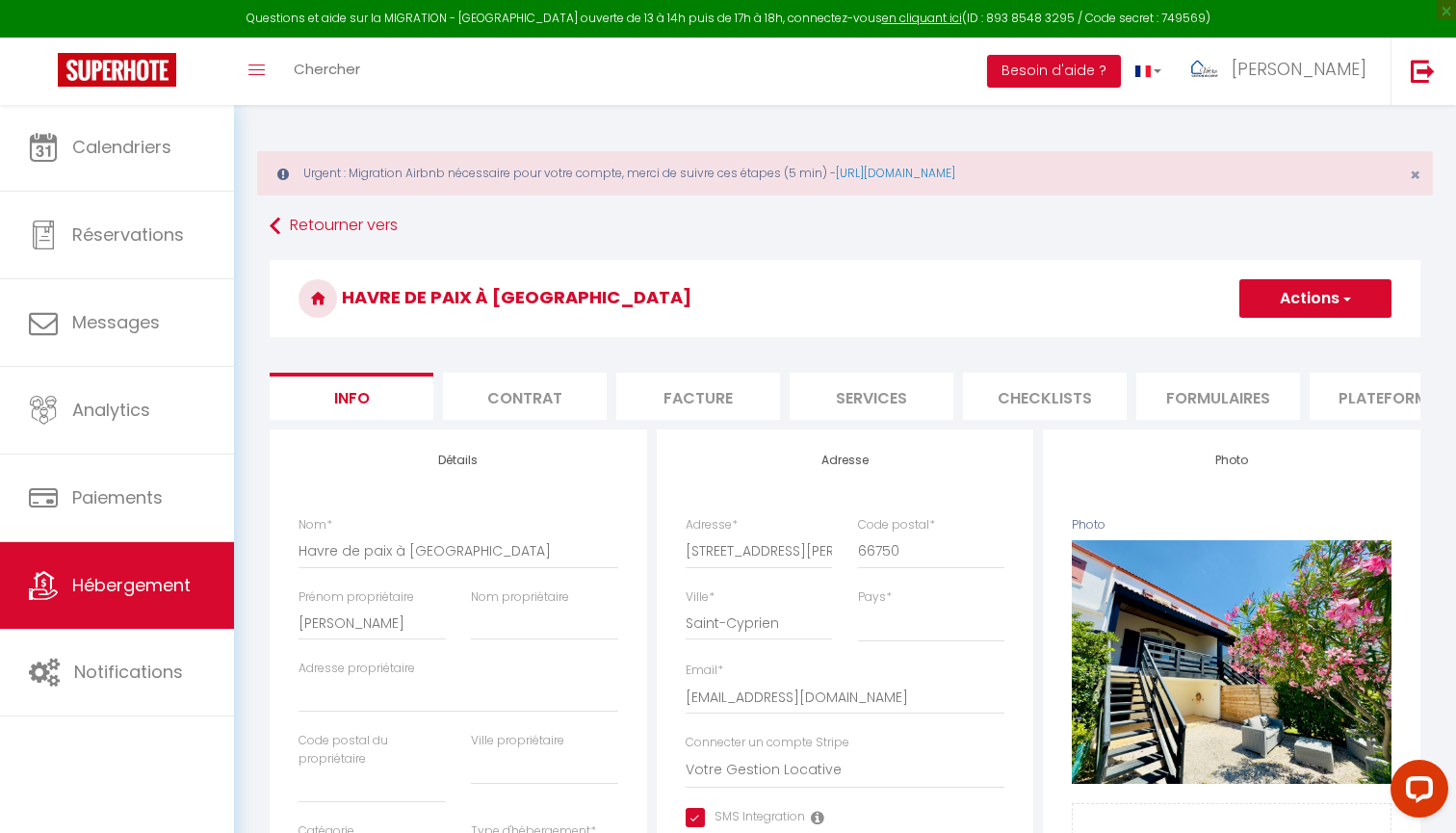
click at [1331, 385] on li "Plateformes" at bounding box center [1391, 395] width 164 height 47
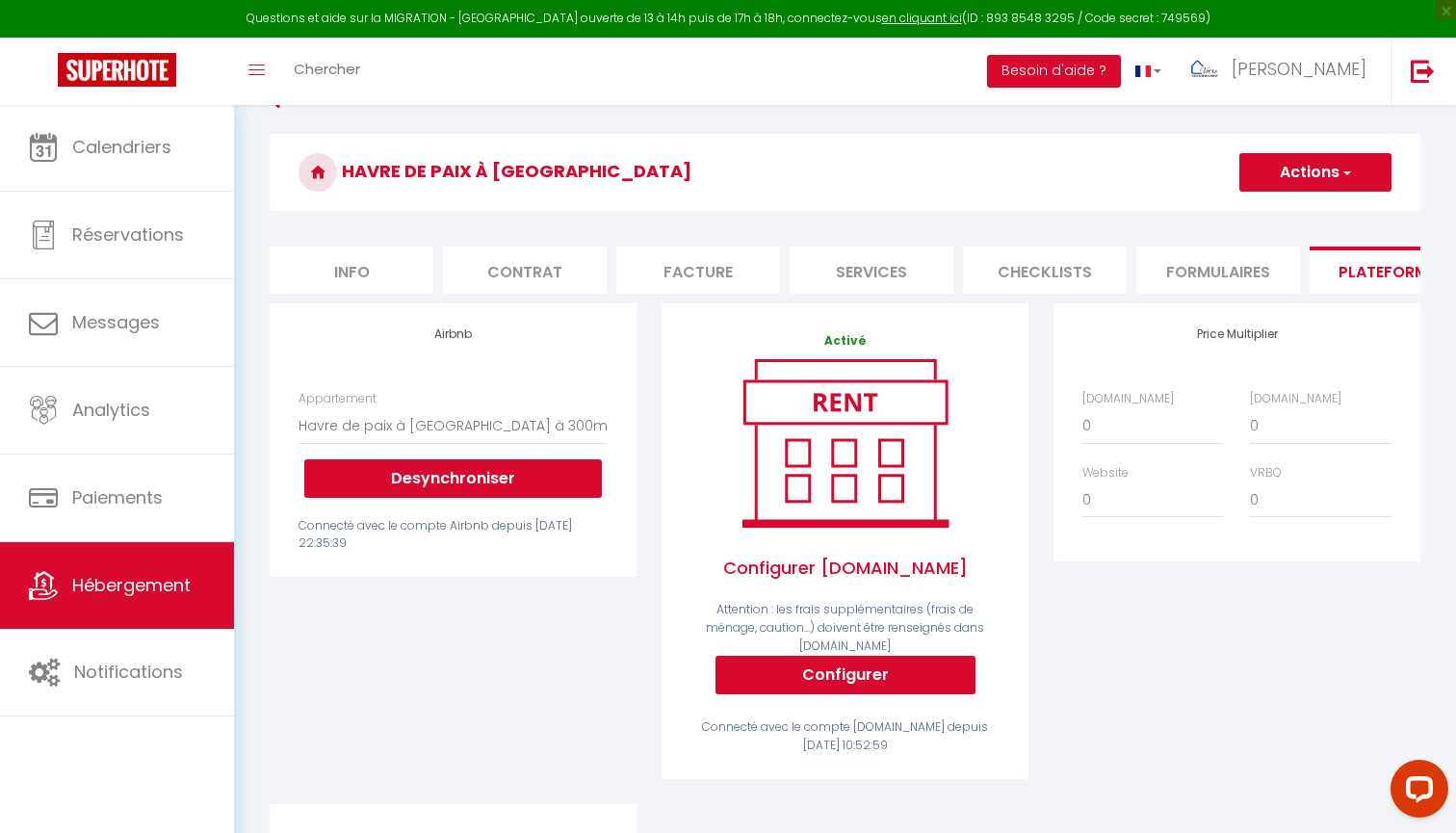
scroll to position [140, 0]
